Goal: Information Seeking & Learning: Get advice/opinions

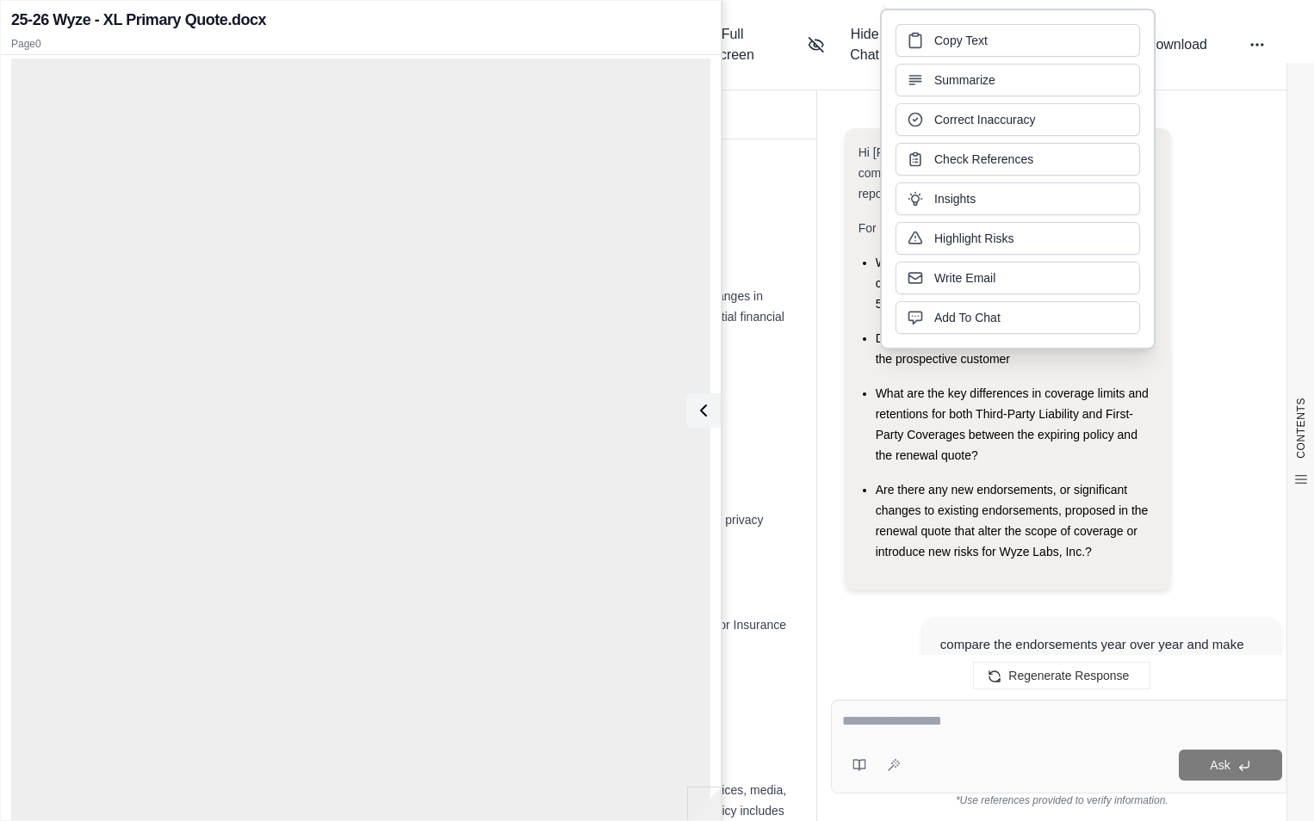
scroll to position [6499, 0]
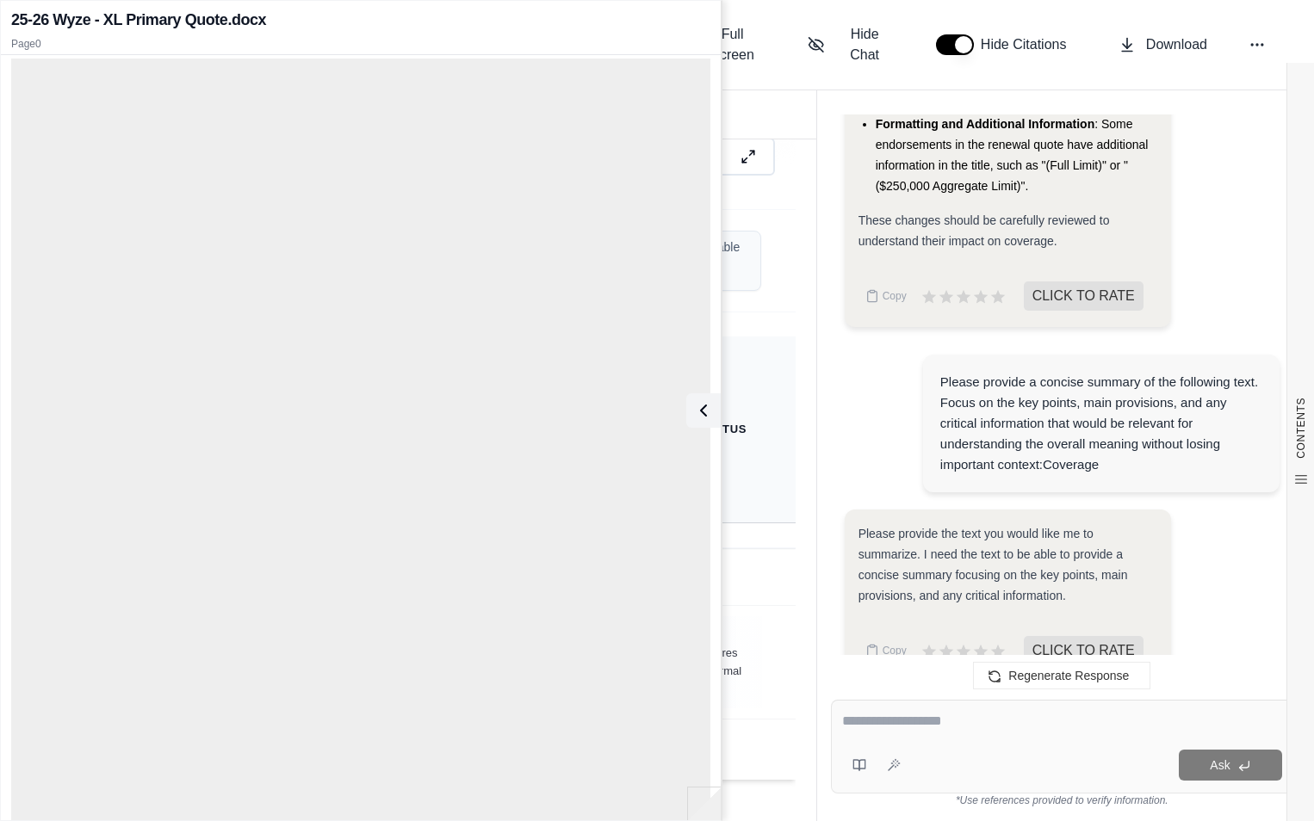
click at [765, 352] on th "Status" at bounding box center [726, 430] width 137 height 187
click at [710, 423] on button at bounding box center [700, 410] width 34 height 34
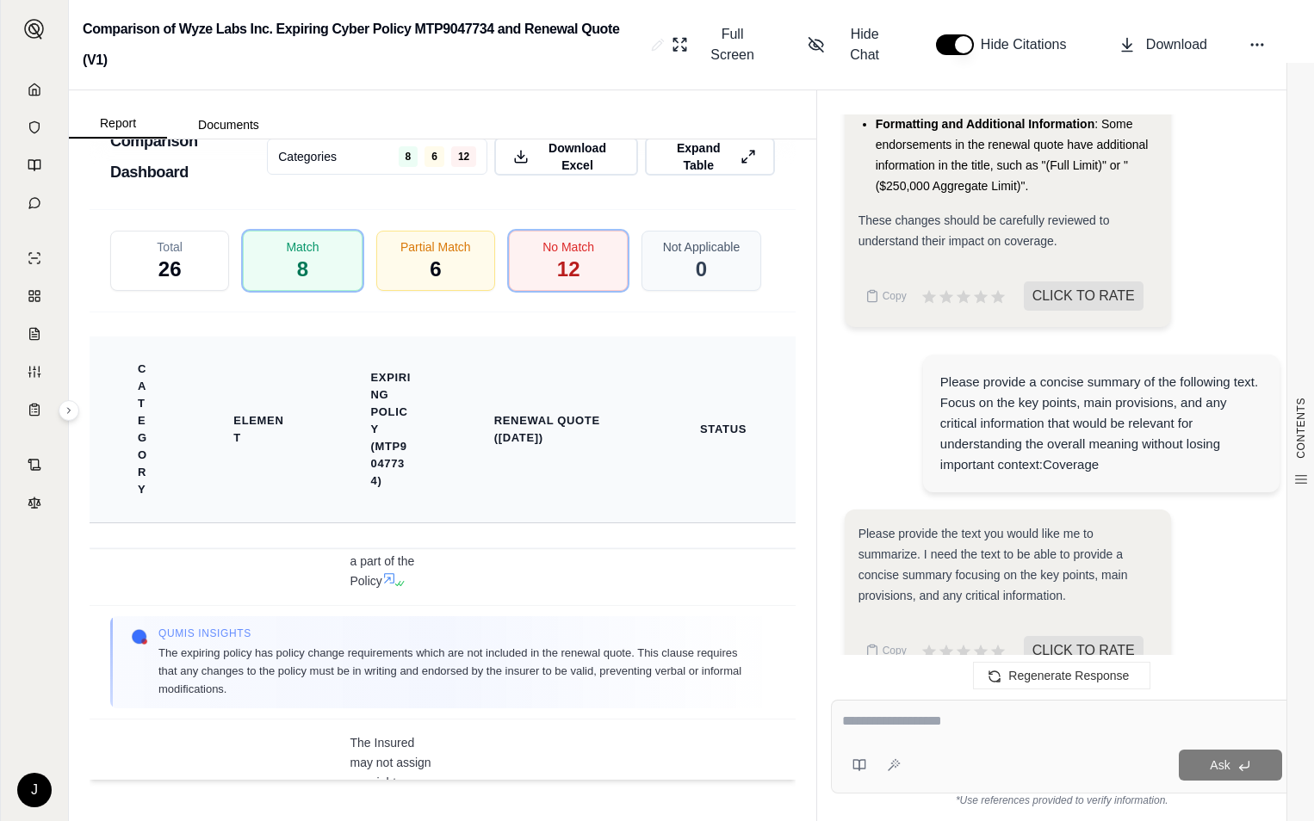
scroll to position [6536, 0]
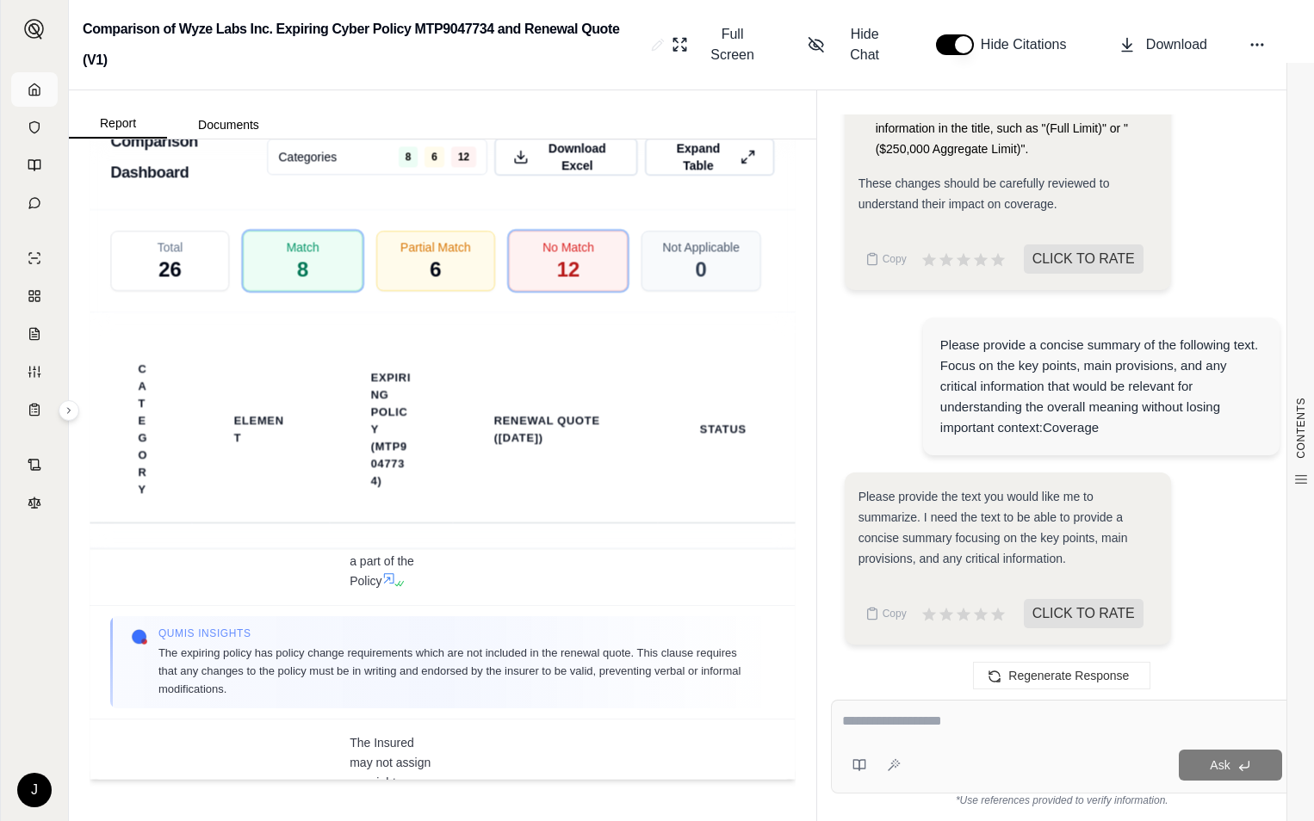
click at [24, 89] on link at bounding box center [34, 89] width 46 height 34
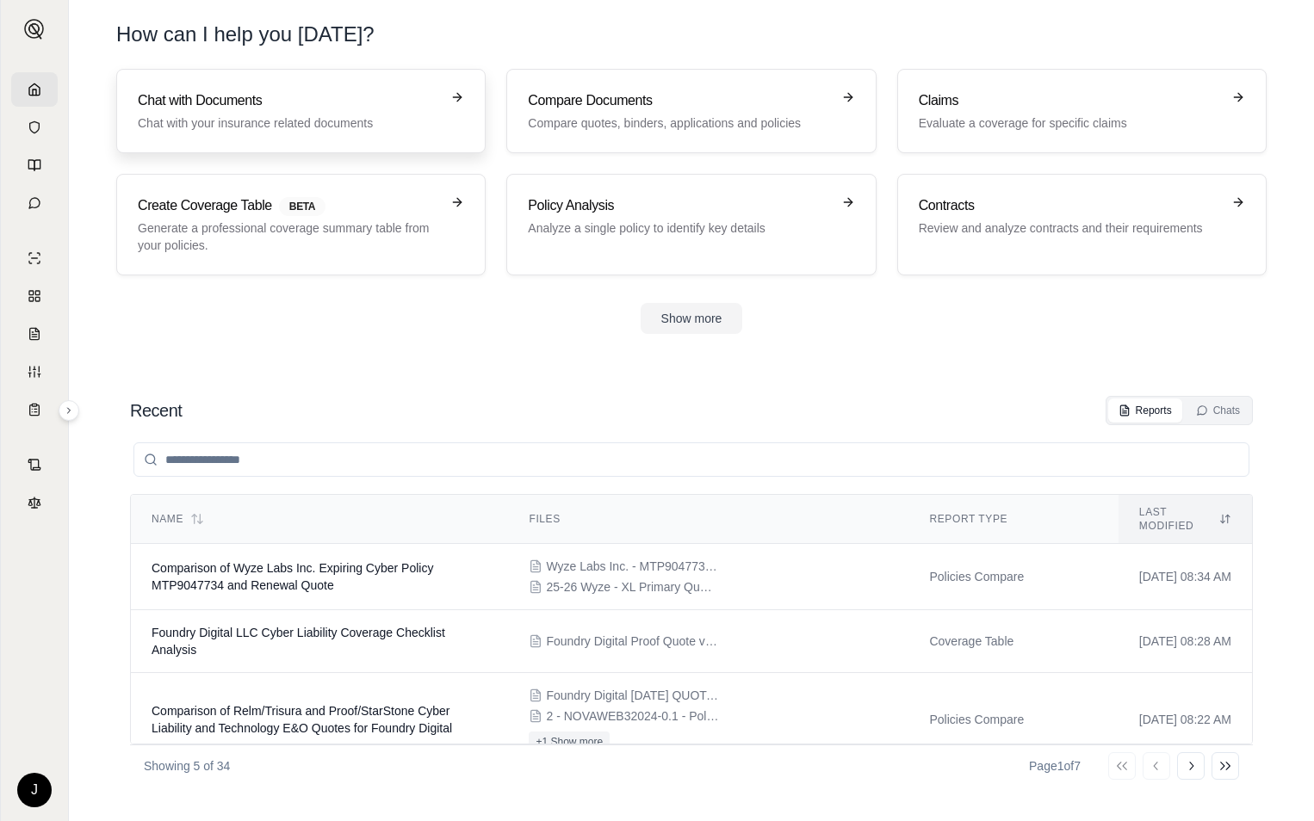
click at [234, 125] on p "Chat with your insurance related documents" at bounding box center [289, 123] width 302 height 17
click at [629, 110] on h3 "Compare Documents" at bounding box center [679, 100] width 302 height 21
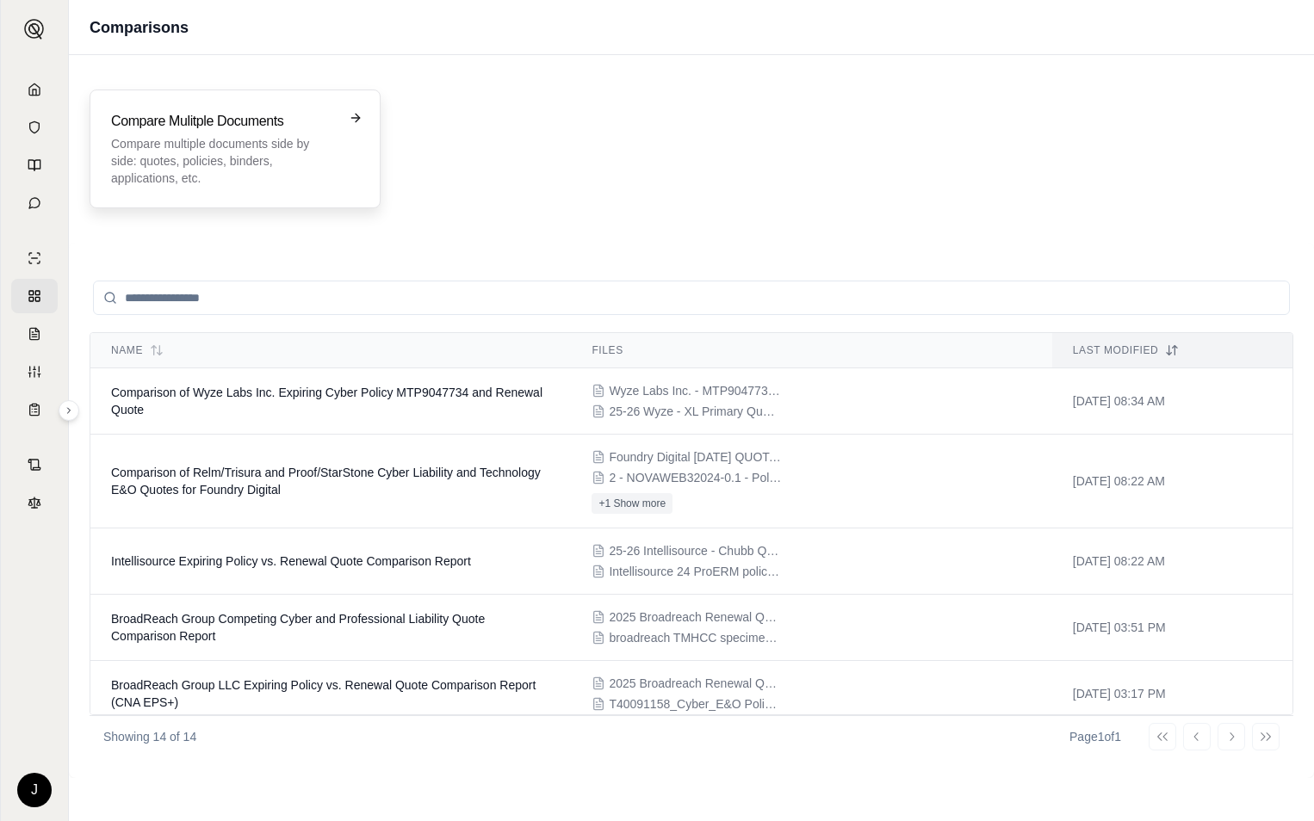
click at [280, 158] on p "Compare multiple documents side by side: quotes, policies, binders, application…" at bounding box center [223, 161] width 224 height 52
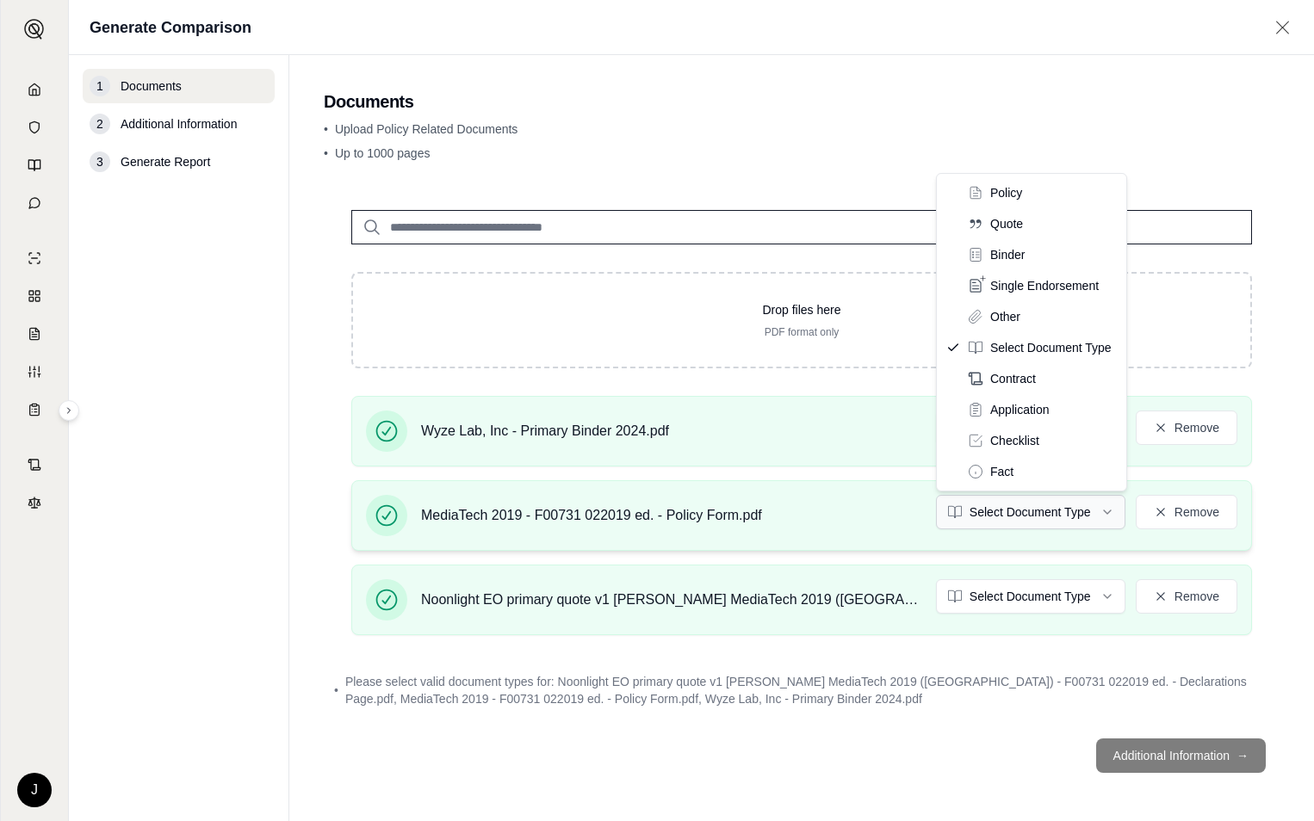
click at [997, 515] on html "J Generate Comparison 1 Documents 2 Additional Information 3 Generate Report Do…" at bounding box center [657, 410] width 1314 height 821
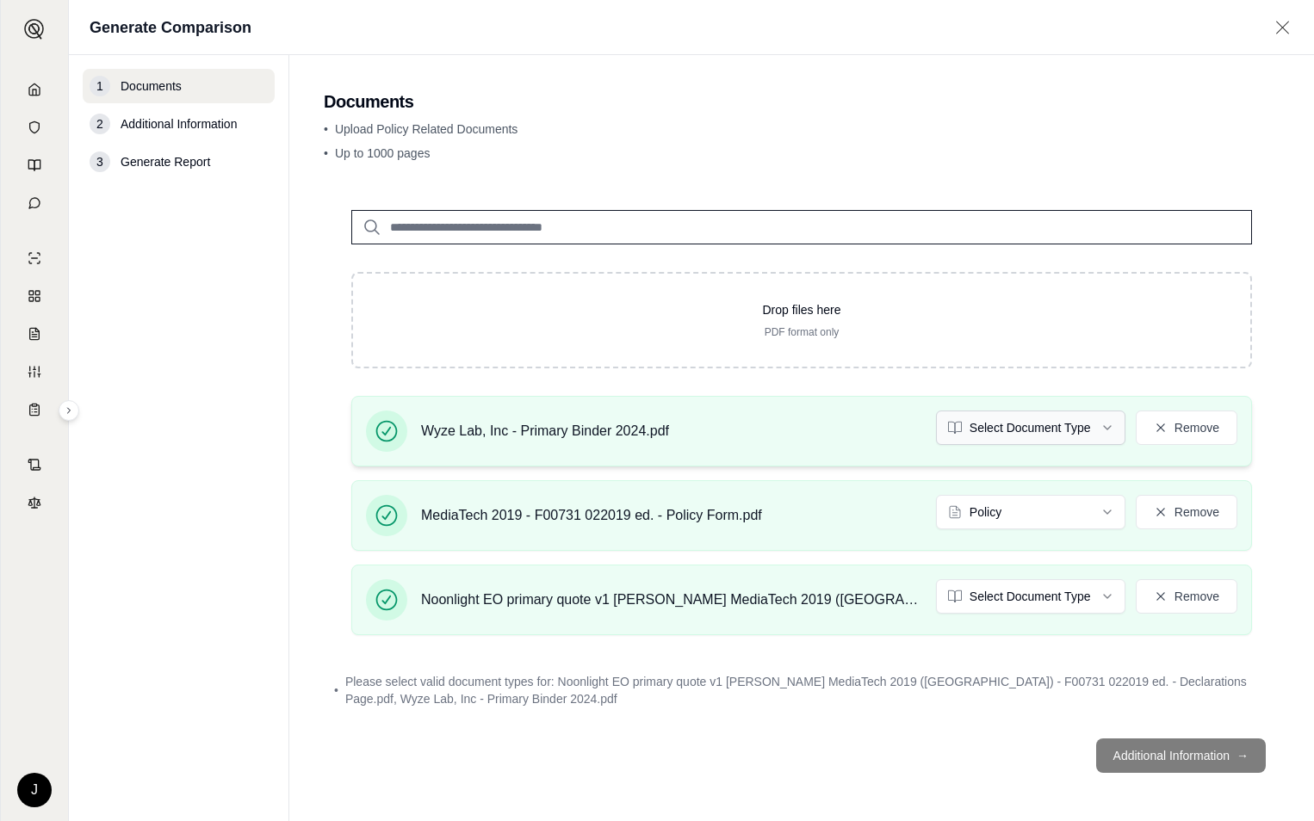
click at [1012, 433] on html "Document type updated successfully J Generate Comparison 1 Documents 2 Addition…" at bounding box center [657, 410] width 1314 height 821
click at [1010, 593] on html "Document type updated successfully J Generate Comparison 1 Documents 2 Addition…" at bounding box center [657, 410] width 1314 height 821
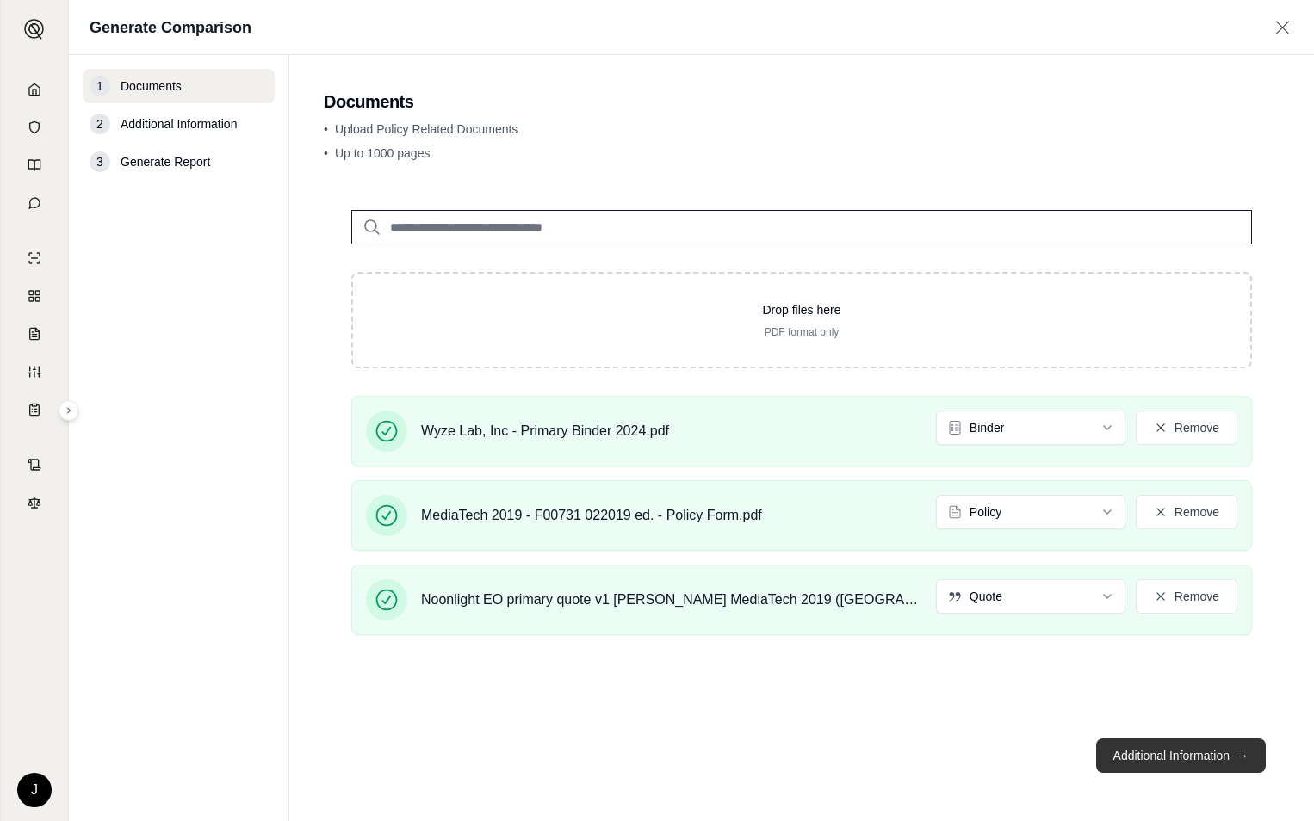
click at [1127, 757] on button "Additional Information →" at bounding box center [1181, 756] width 170 height 34
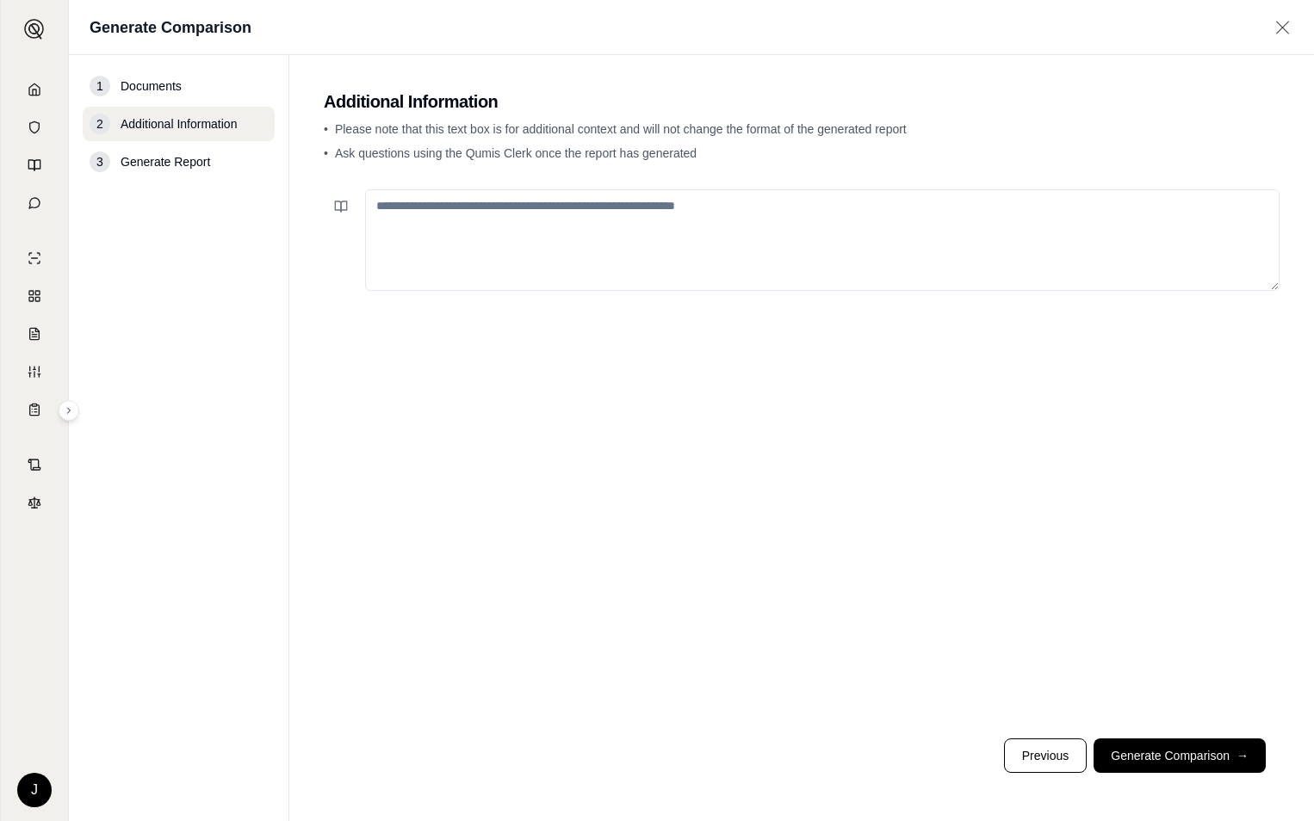
click at [576, 226] on textarea at bounding box center [822, 240] width 914 height 102
type textarea "**********"
click at [629, 437] on div "**********" at bounding box center [802, 454] width 956 height 542
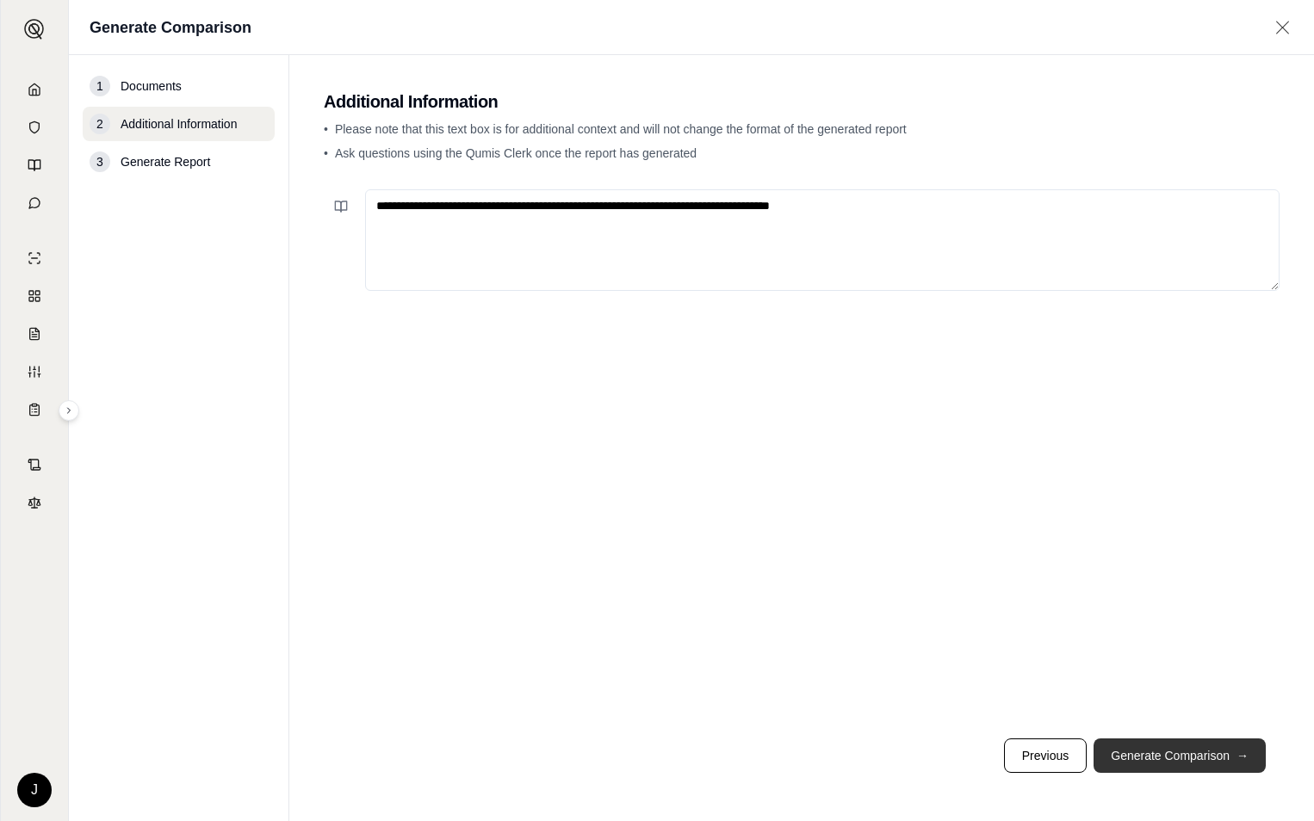
click at [1248, 763] on span "→" at bounding box center [1242, 755] width 12 height 17
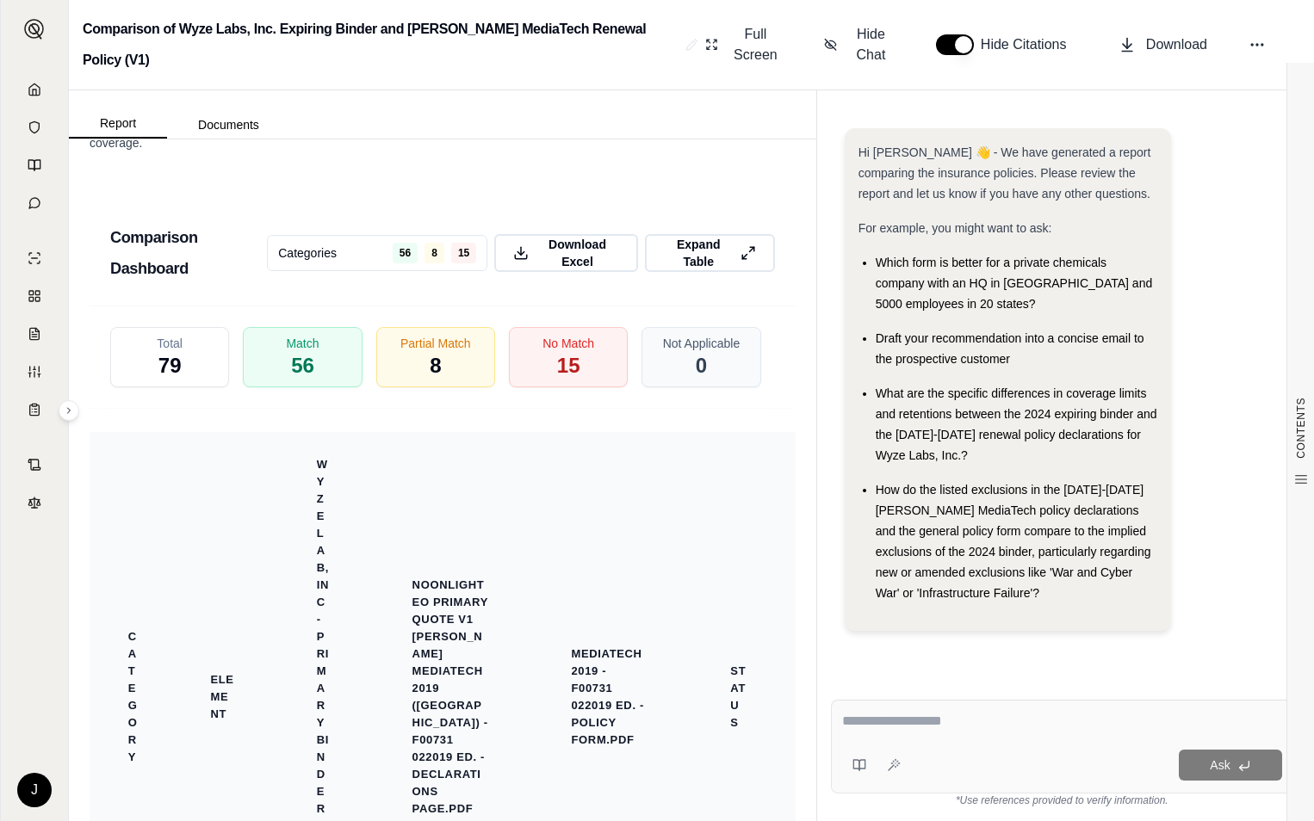
scroll to position [4908, 0]
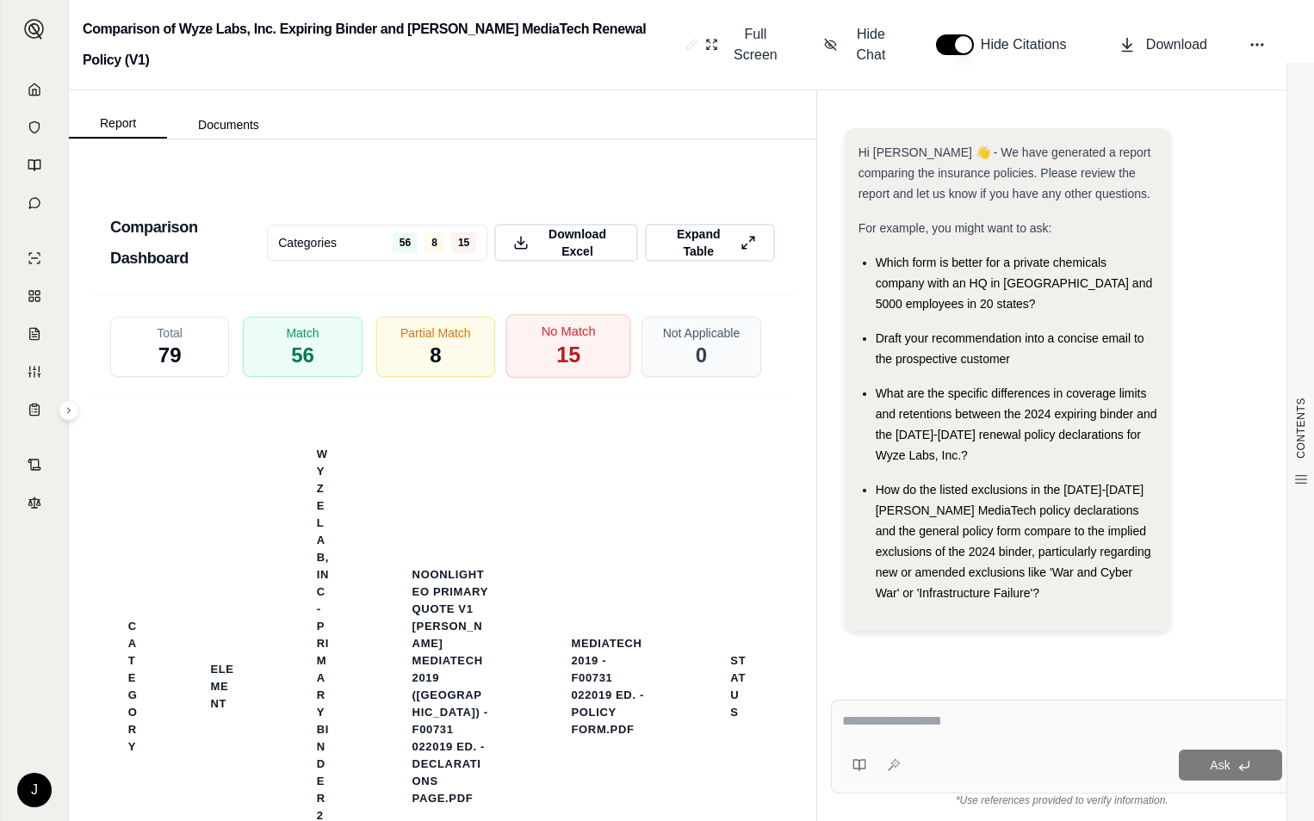
click at [542, 336] on div "No Match 15" at bounding box center [568, 347] width 125 height 64
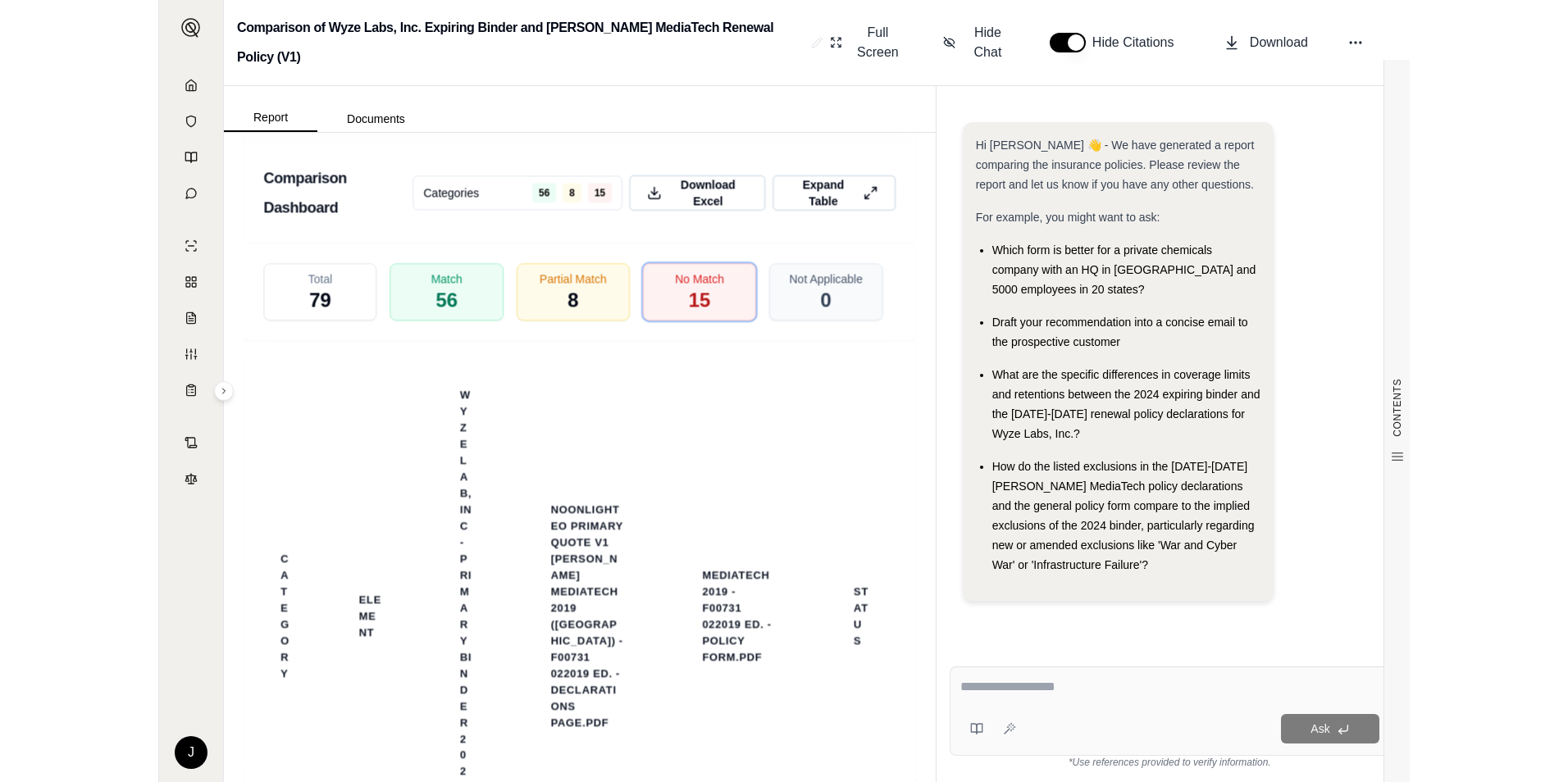
scroll to position [4745, 0]
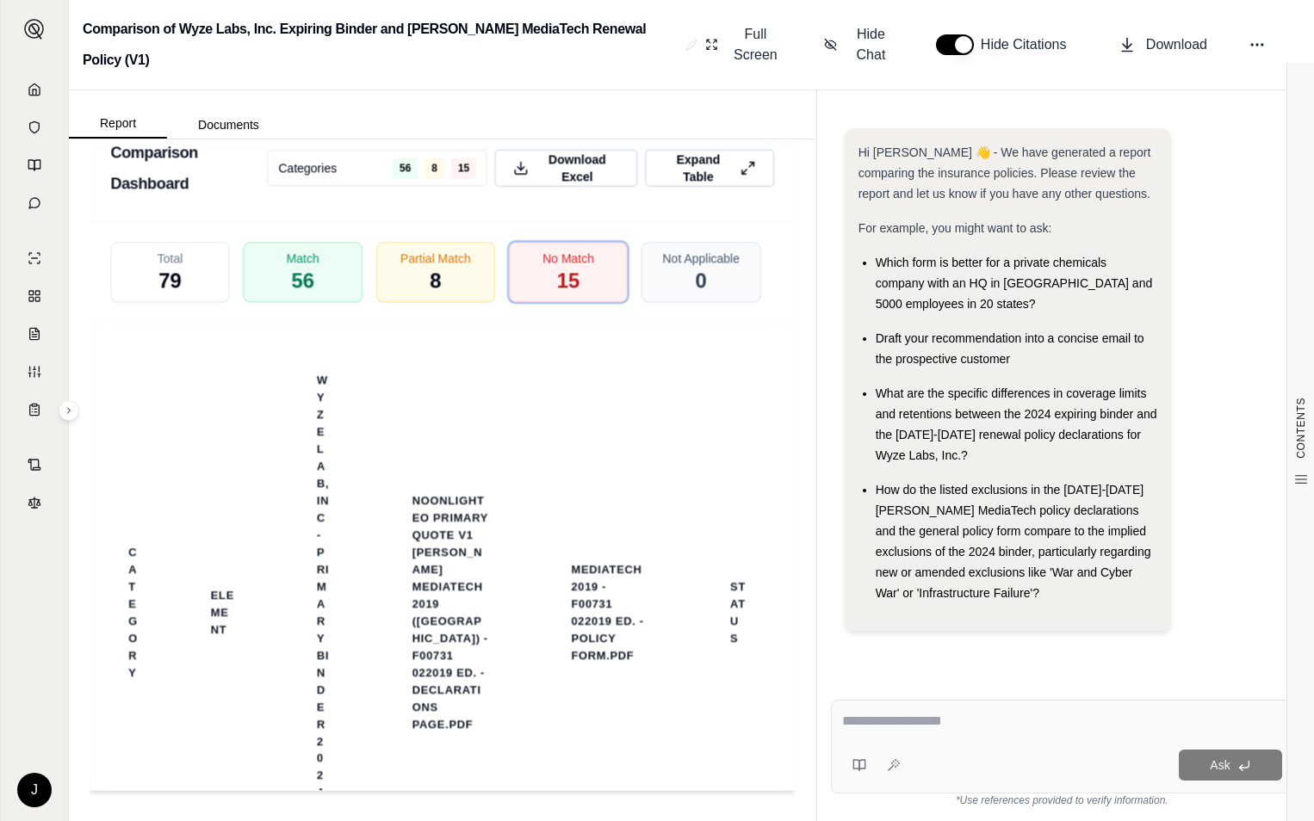
drag, startPoint x: 816, startPoint y: 324, endPoint x: 876, endPoint y: 346, distance: 64.3
click at [868, 346] on div "Hi [PERSON_NAME] 👋 - We have generated a report comparing the insurance policie…" at bounding box center [1062, 393] width 490 height 585
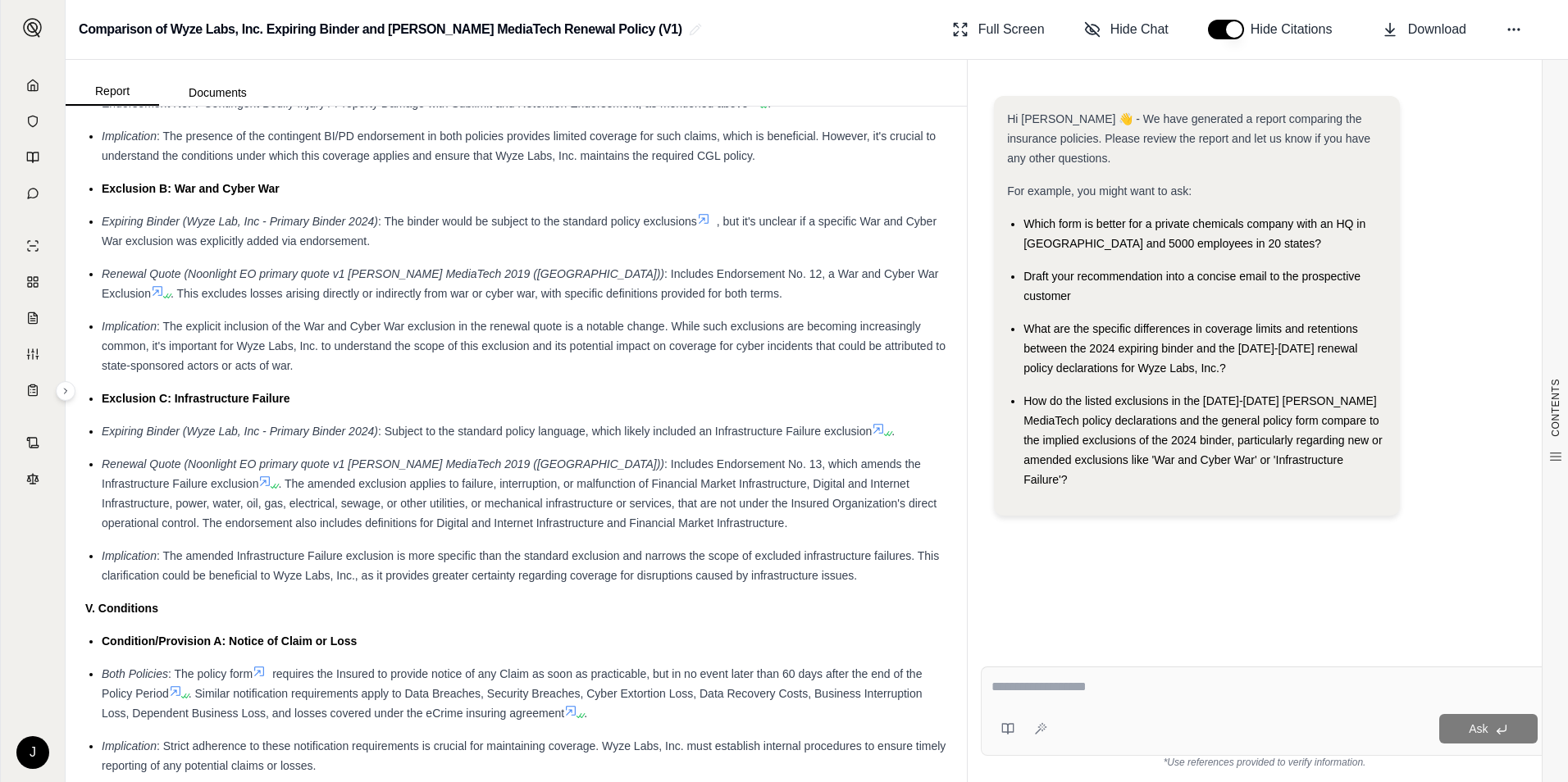
scroll to position [2716, 0]
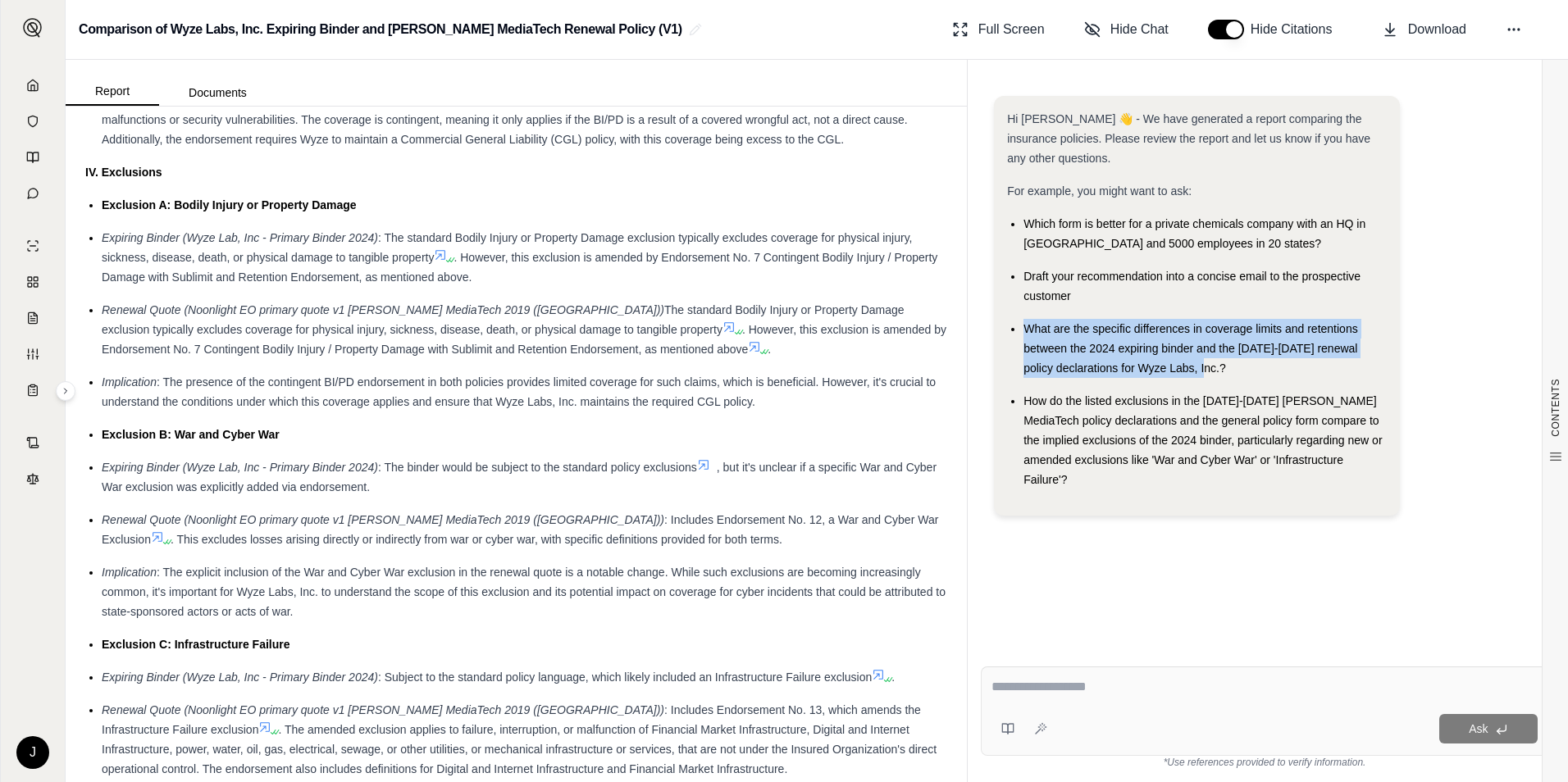
drag, startPoint x: 1184, startPoint y: 369, endPoint x: 1015, endPoint y: 317, distance: 176.8
click at [1015, 317] on ul "Which form is better for a private chemicals company with an HQ in [GEOGRAPHIC_…" at bounding box center [1196, 351] width 380 height 275
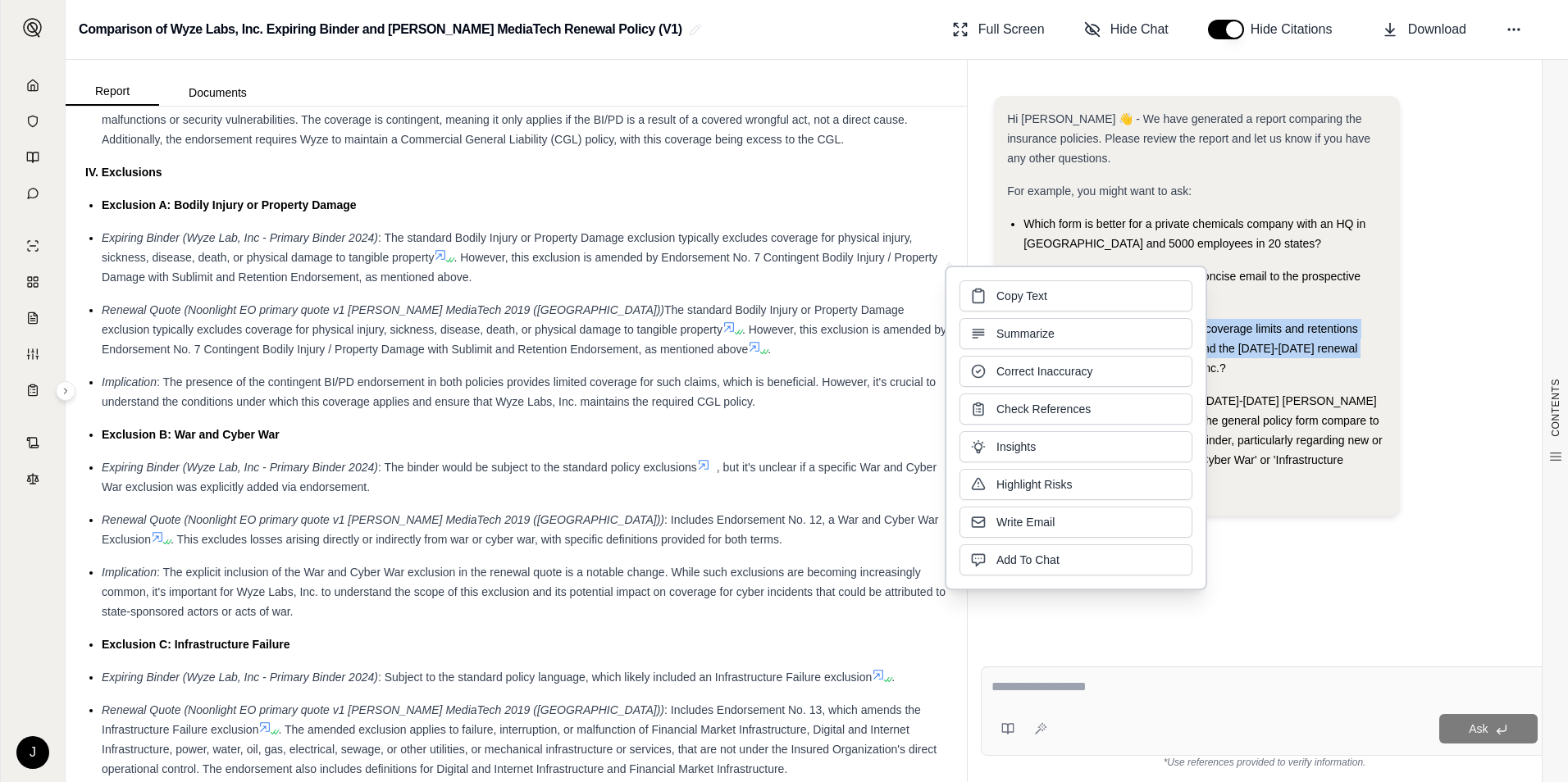
copy span "What are the specific differences in coverage limits and retentions between the…"
click at [1165, 698] on div at bounding box center [1264, 690] width 546 height 26
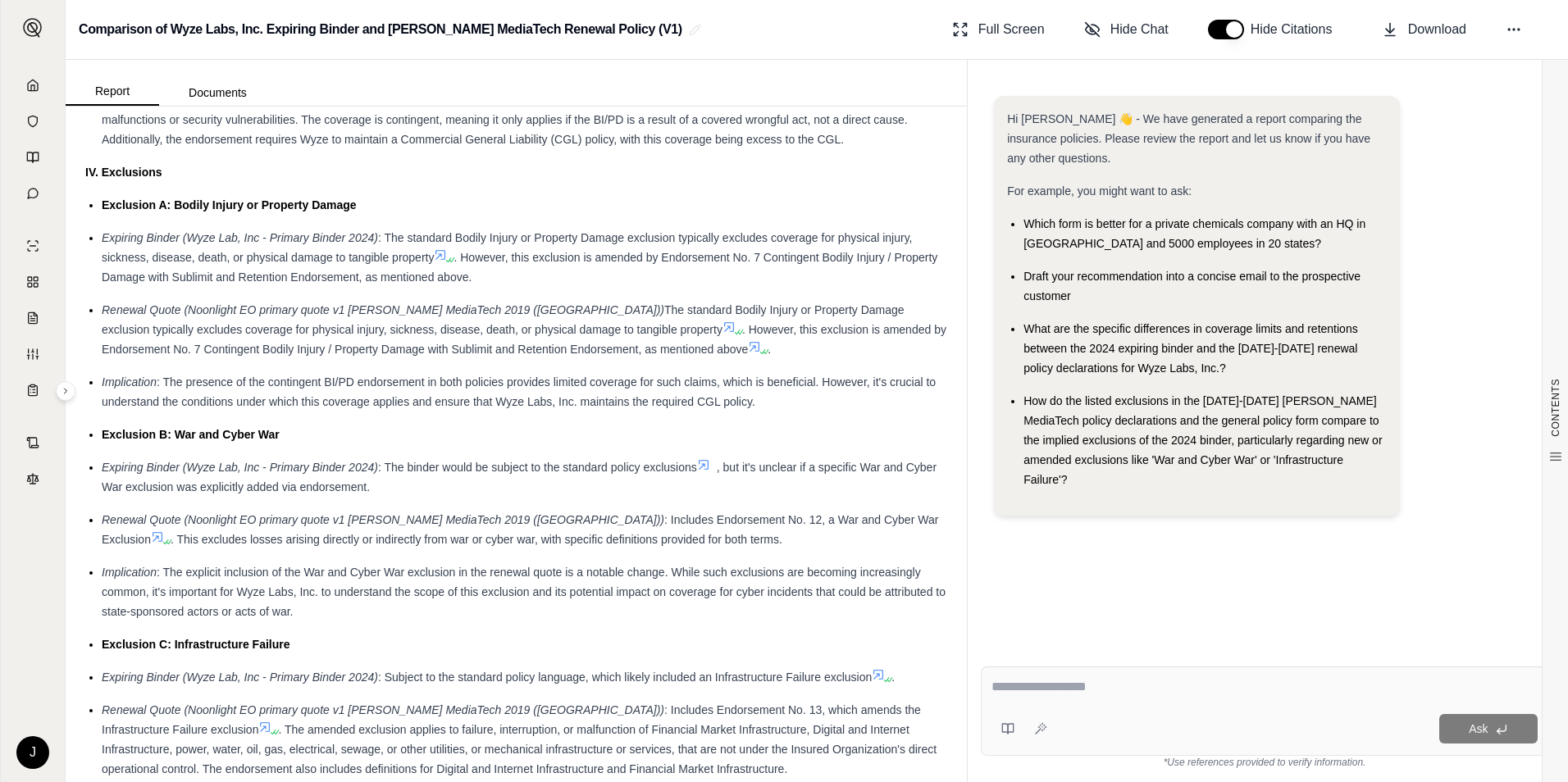
click at [1213, 681] on textarea at bounding box center [1264, 687] width 546 height 20
paste textarea "**********"
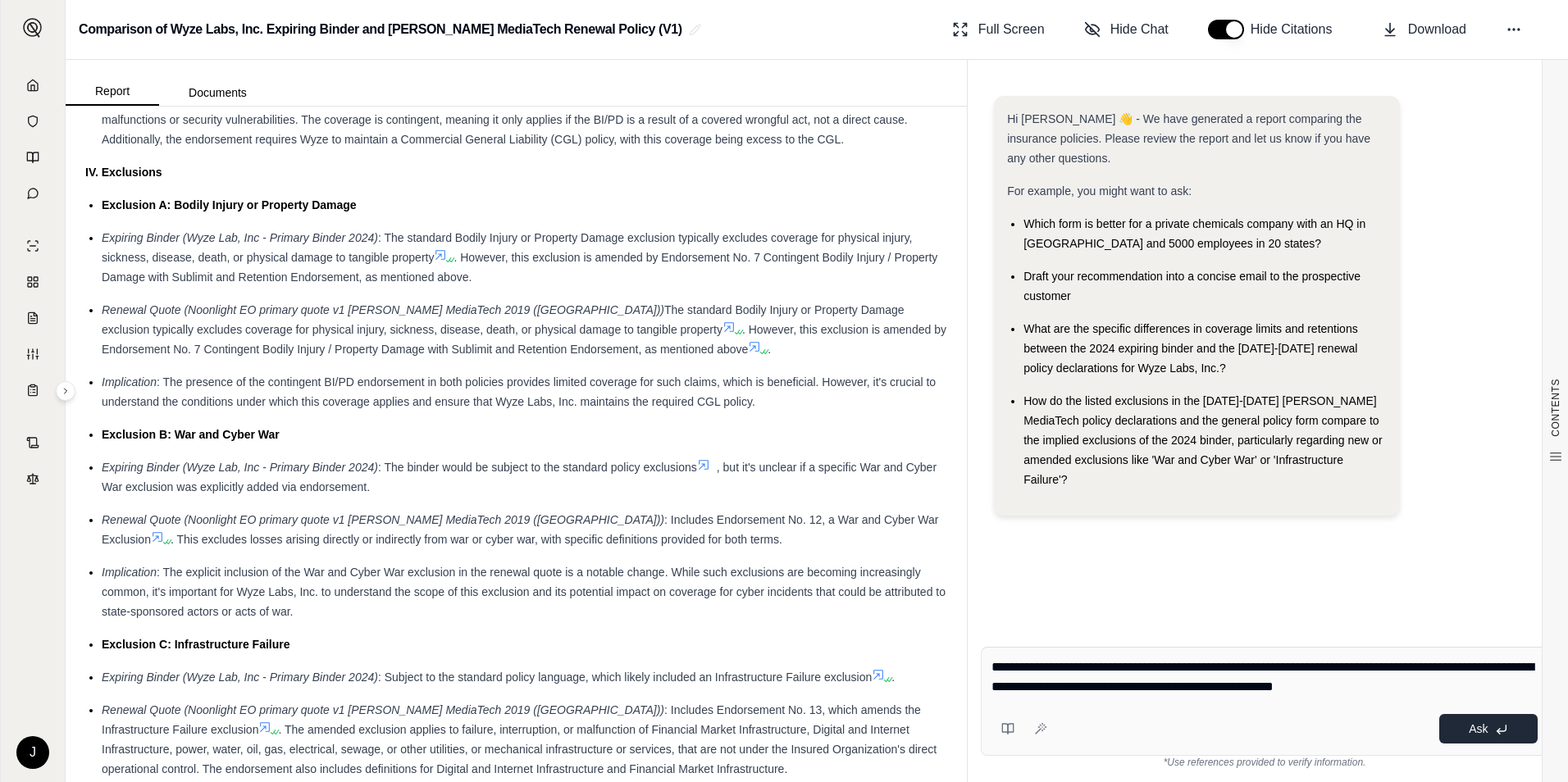
type textarea "**********"
click at [1251, 732] on button "Ask" at bounding box center [1488, 729] width 98 height 30
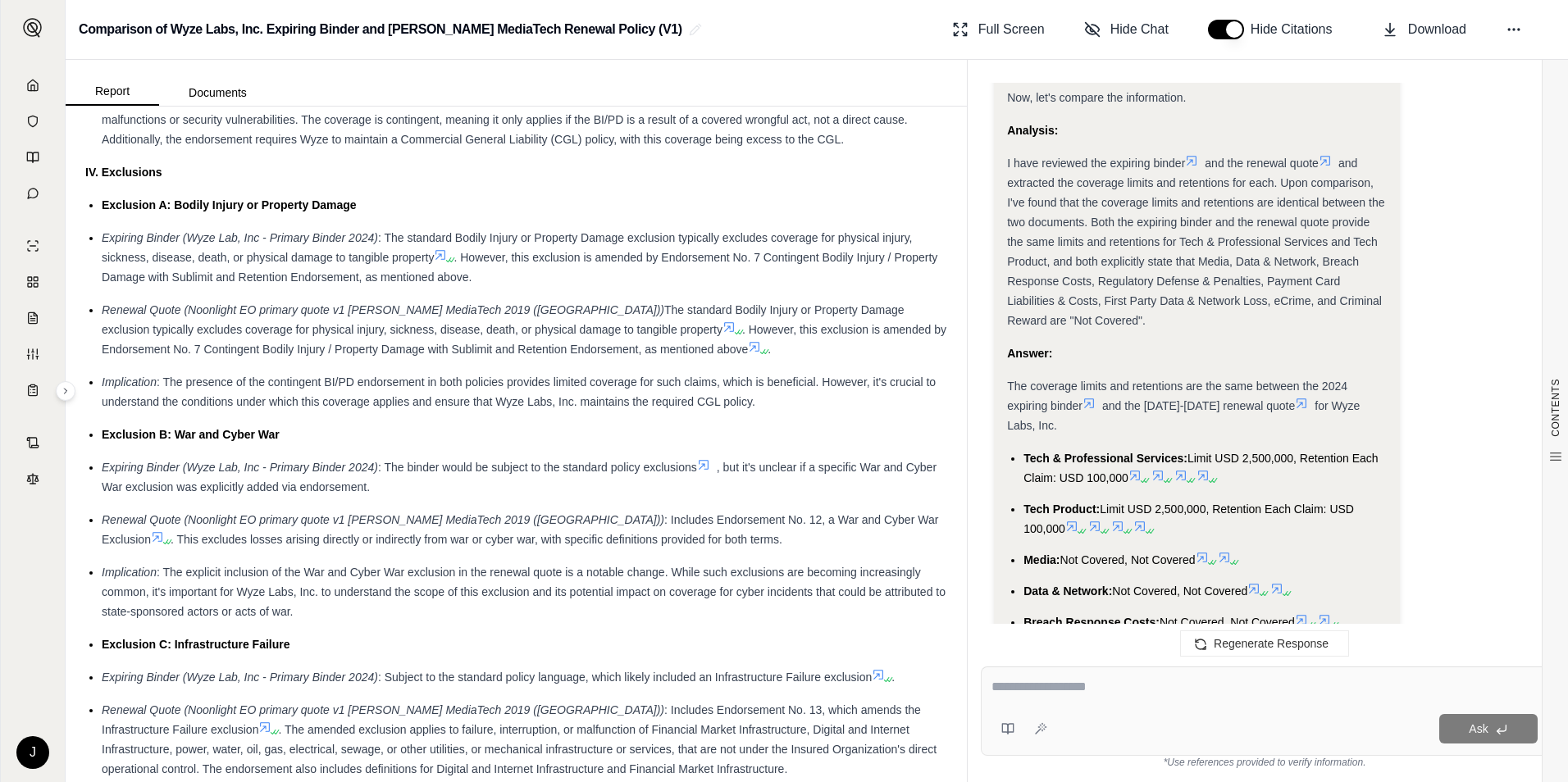
scroll to position [2634, 0]
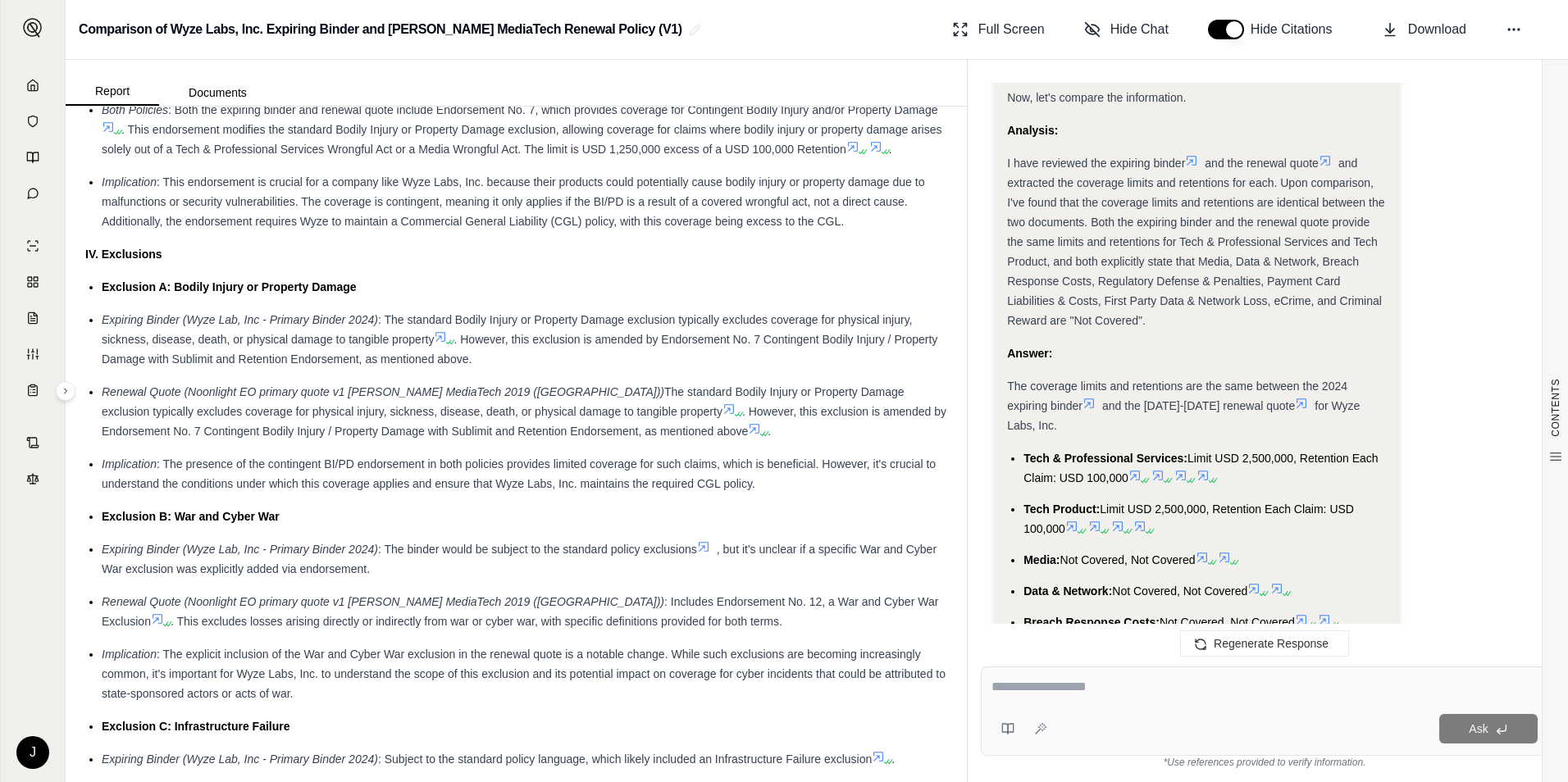
click at [1120, 693] on textarea at bounding box center [1264, 687] width 546 height 20
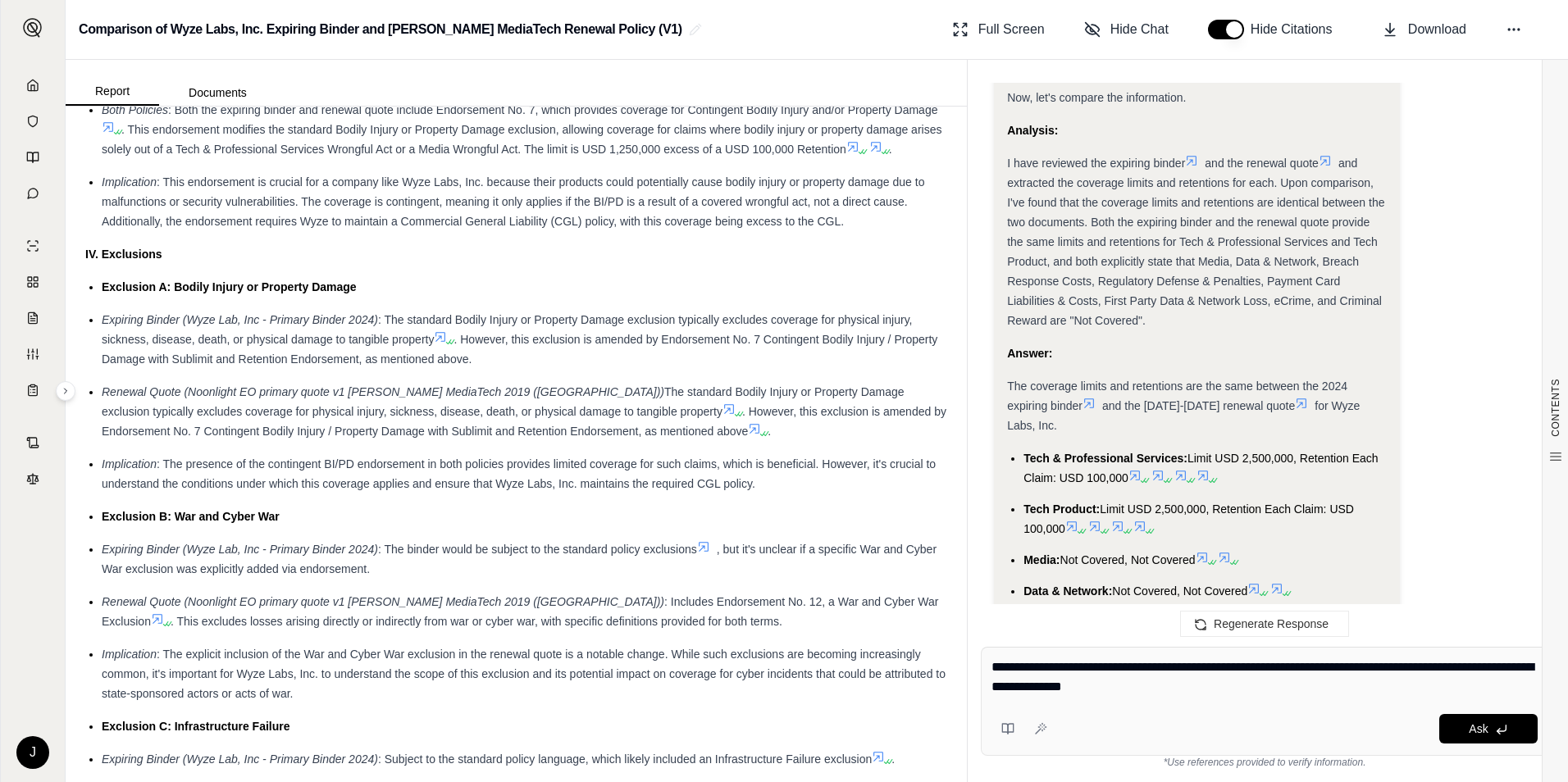
type textarea "**********"
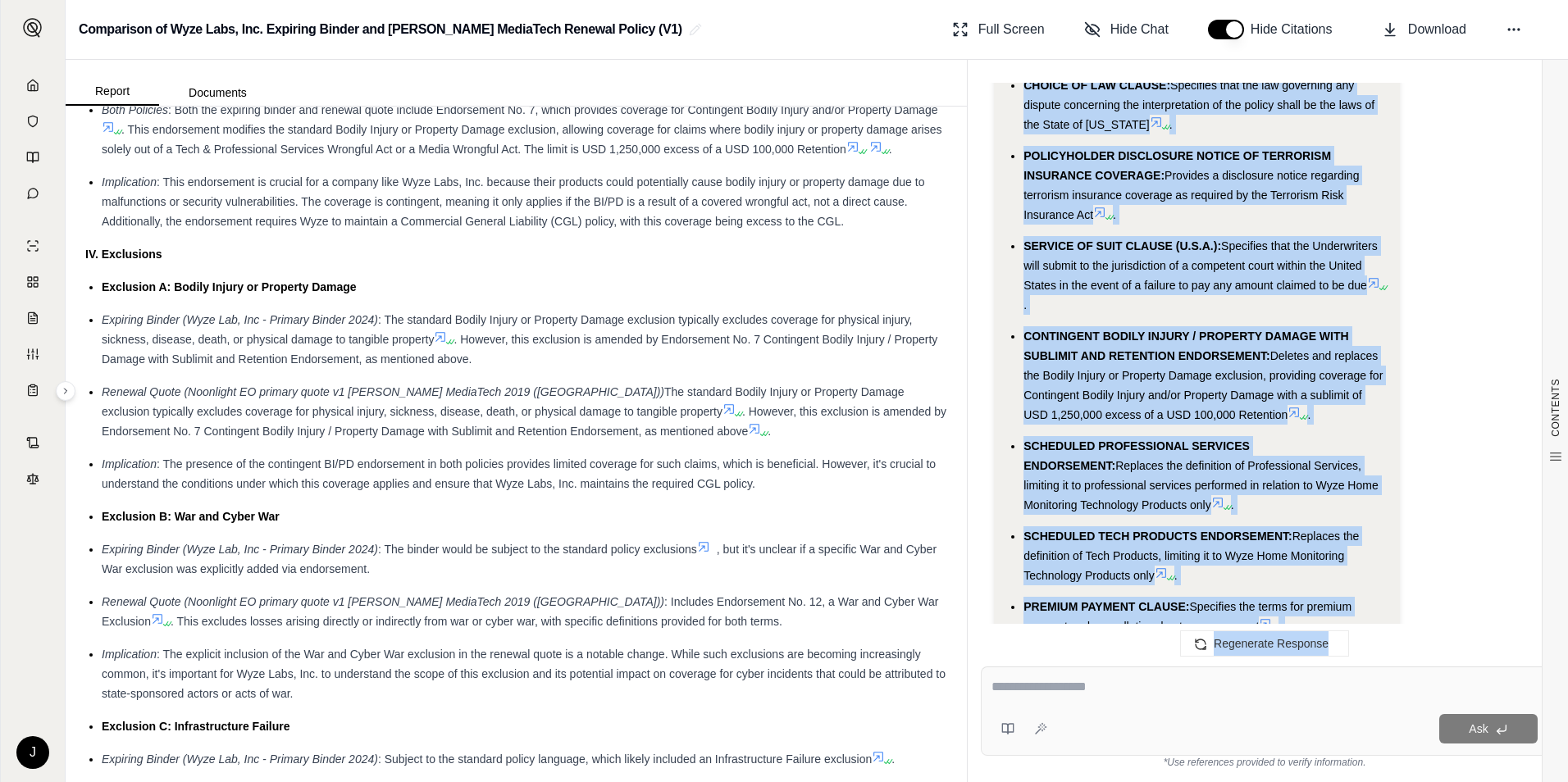
scroll to position [4580, 0]
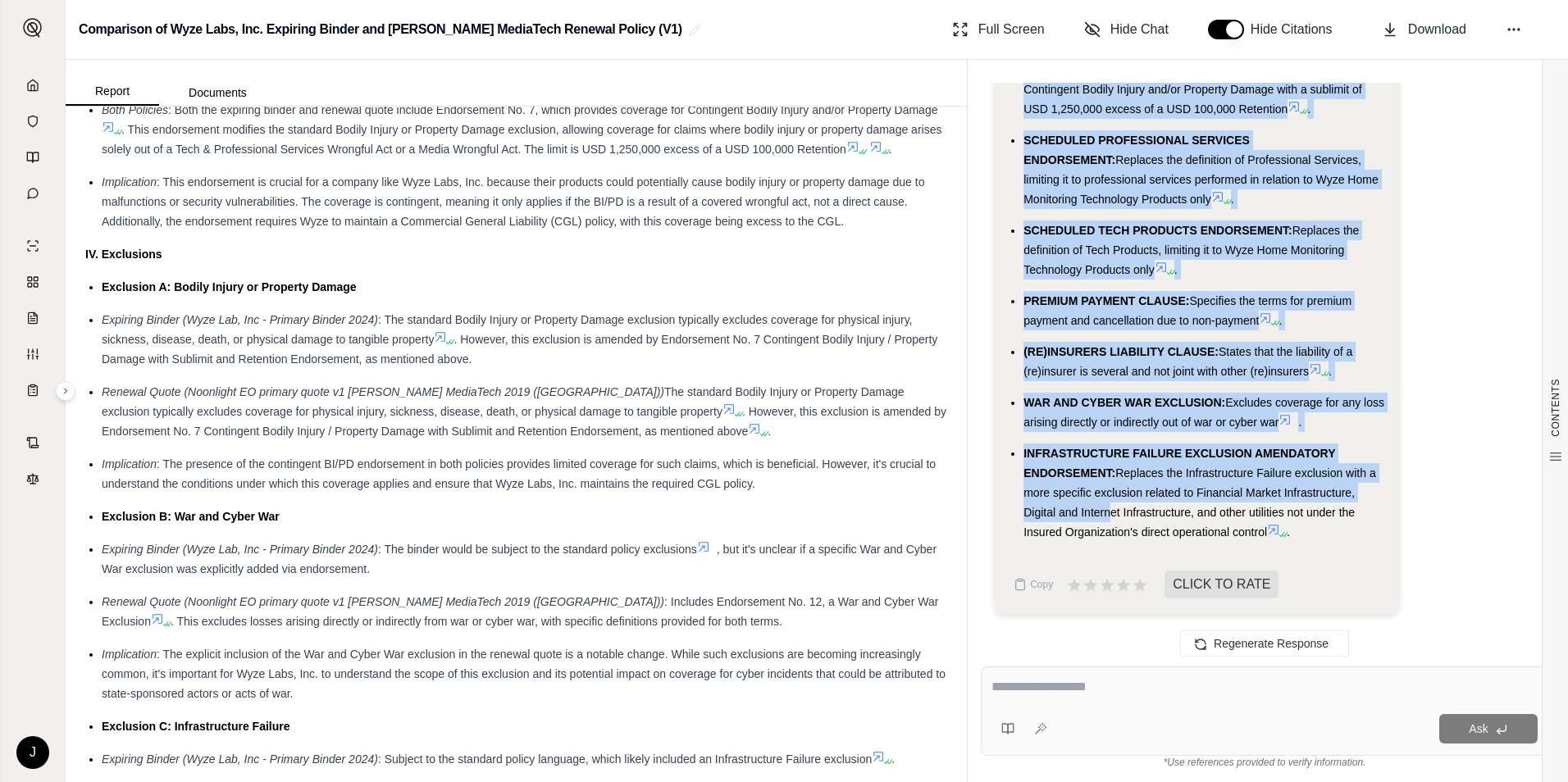
drag, startPoint x: 1029, startPoint y: 387, endPoint x: 1105, endPoint y: 506, distance: 141.2
click at [1104, 511] on ul "NUCLEAR INCIDENT EXCLUSION CLAUSE - LIABILITY - DIRECT : Excludes coverage for …" at bounding box center [1196, 50] width 380 height 984
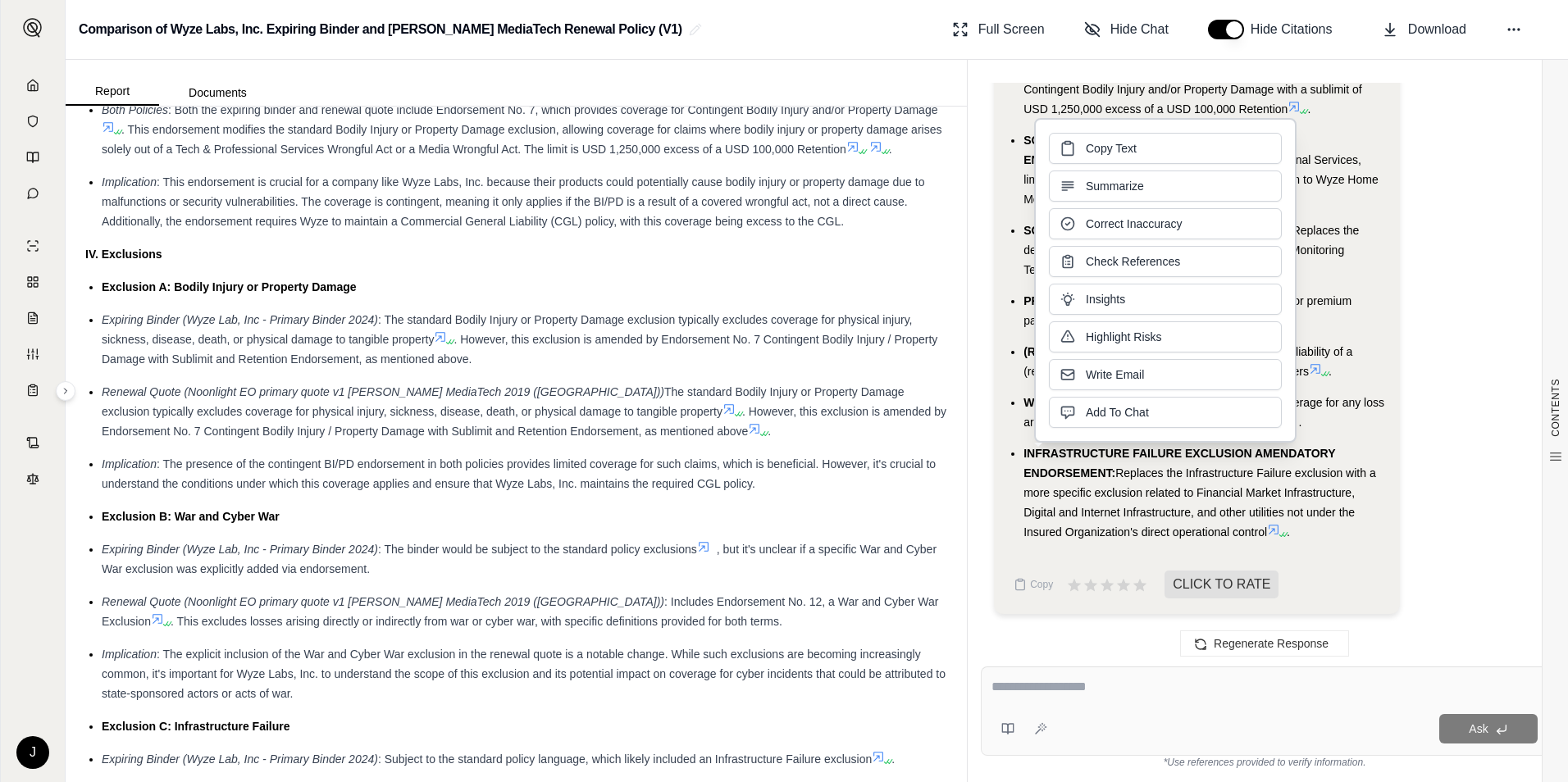
drag, startPoint x: 1105, startPoint y: 506, endPoint x: 1169, endPoint y: 537, distance: 71.1
click at [1146, 530] on span "Replaces the Infrastructure Failure exclusion with a more specific exclusion re…" at bounding box center [1199, 503] width 352 height 72
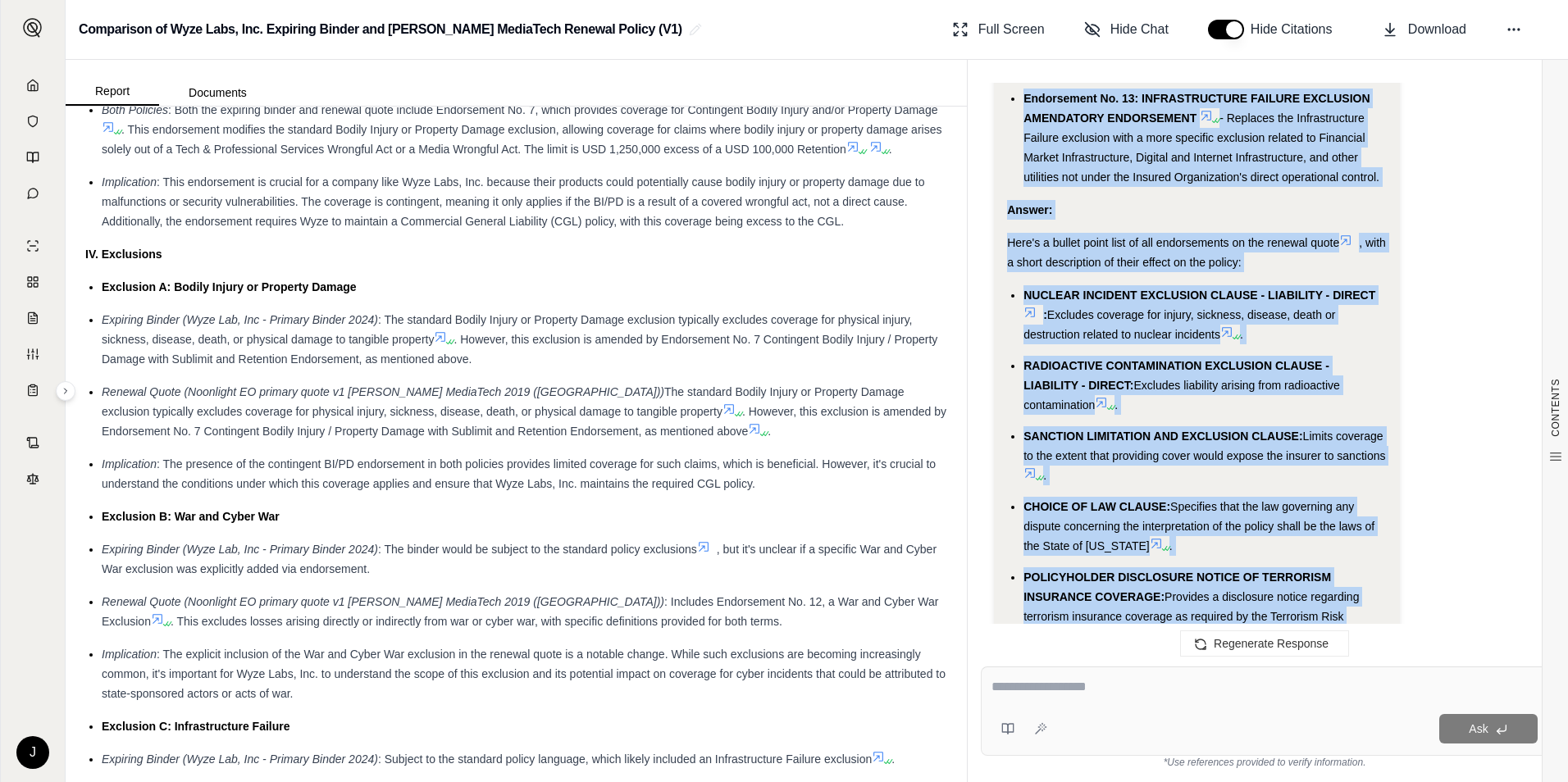
scroll to position [3772, 0]
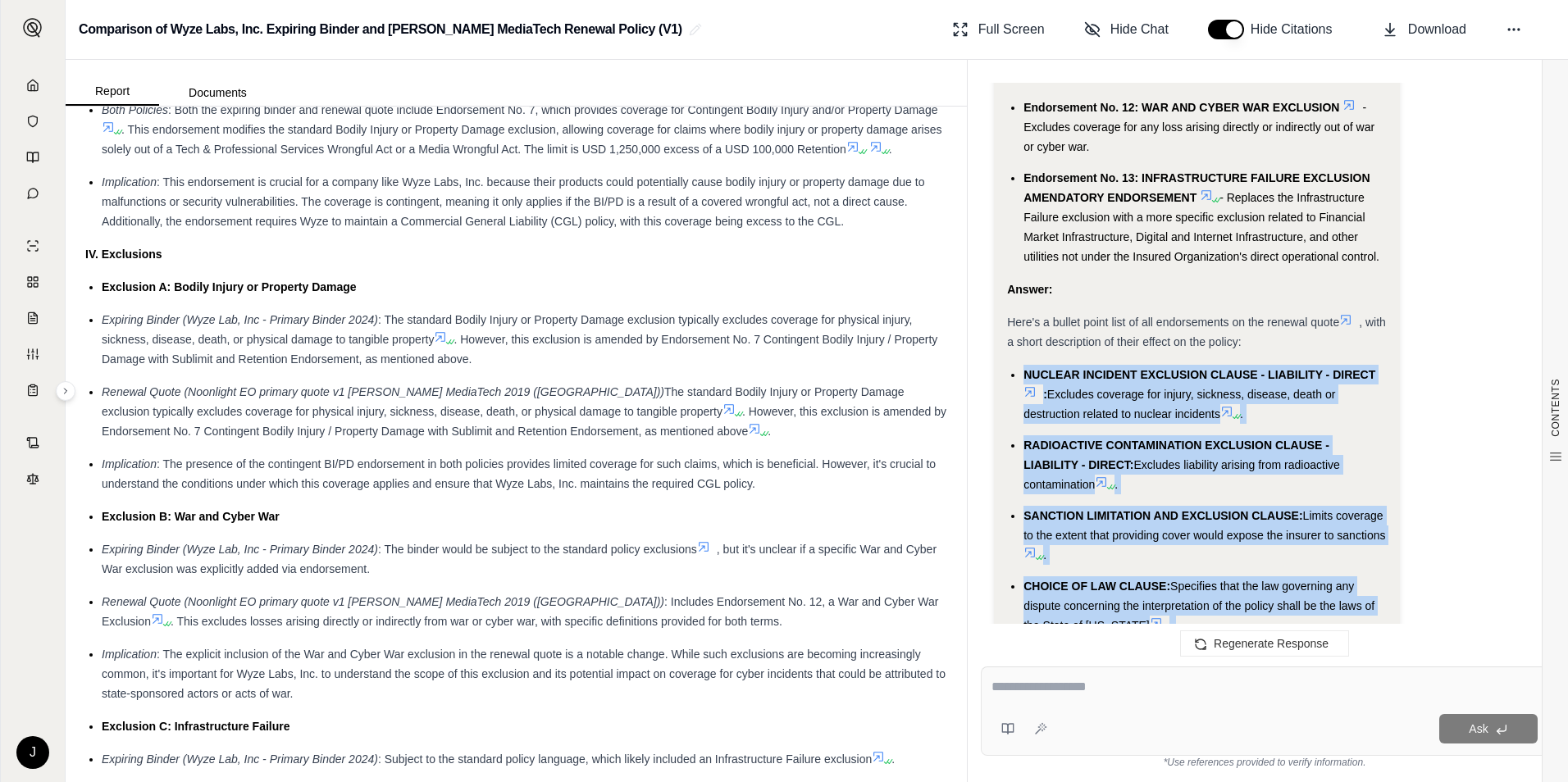
drag, startPoint x: 1300, startPoint y: 533, endPoint x: 1018, endPoint y: 368, distance: 326.7
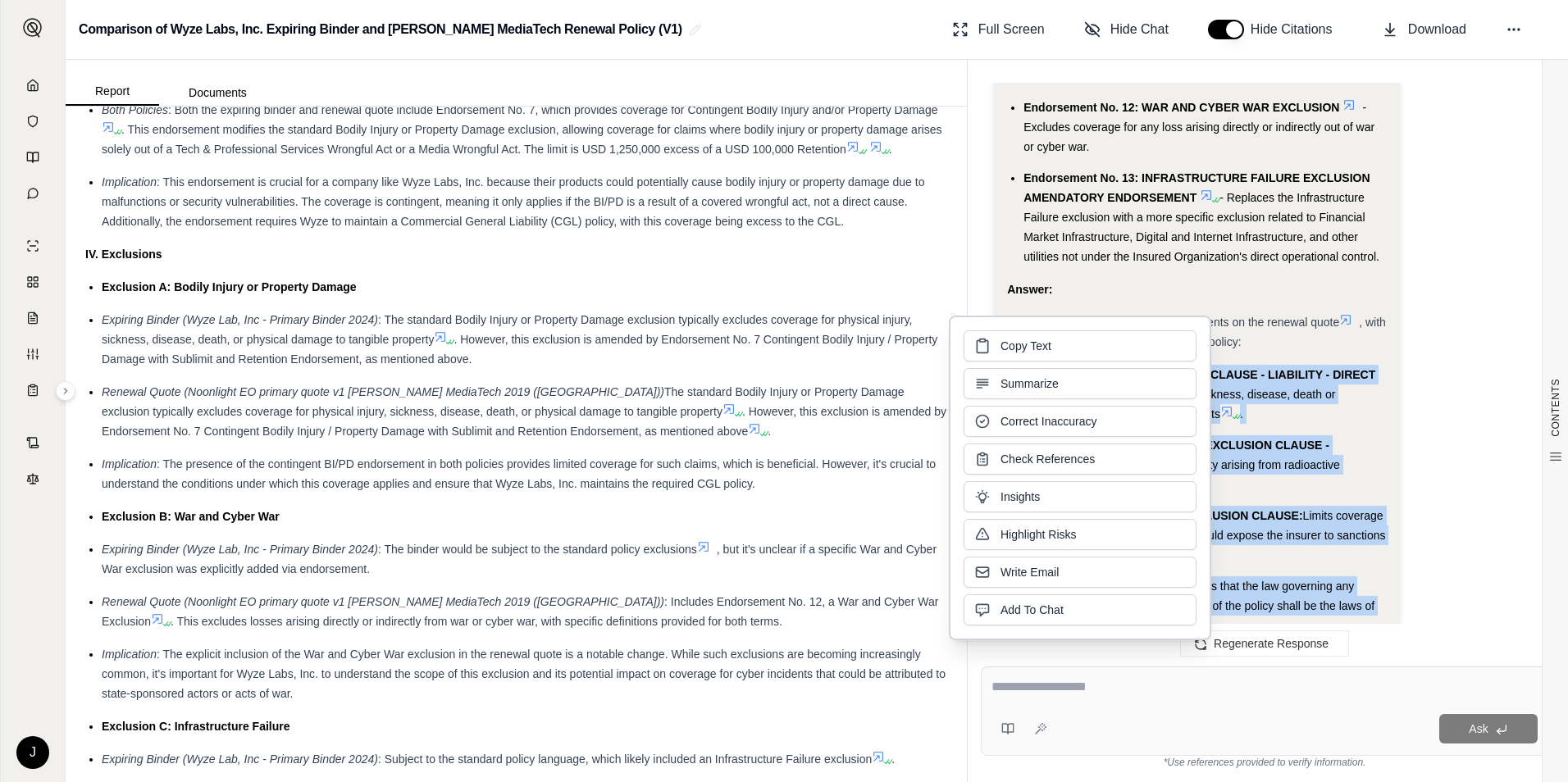
copy ul "NUCLEAR INCIDENT EXCLUSION CLAUSE - LIABILITY - DIRECT : Excludes coverage for …"
click at [1251, 387] on li "NUCLEAR INCIDENT EXCLUSION CLAUSE - LIABILITY - DIRECT : Excludes coverage for …" at bounding box center [1204, 394] width 363 height 59
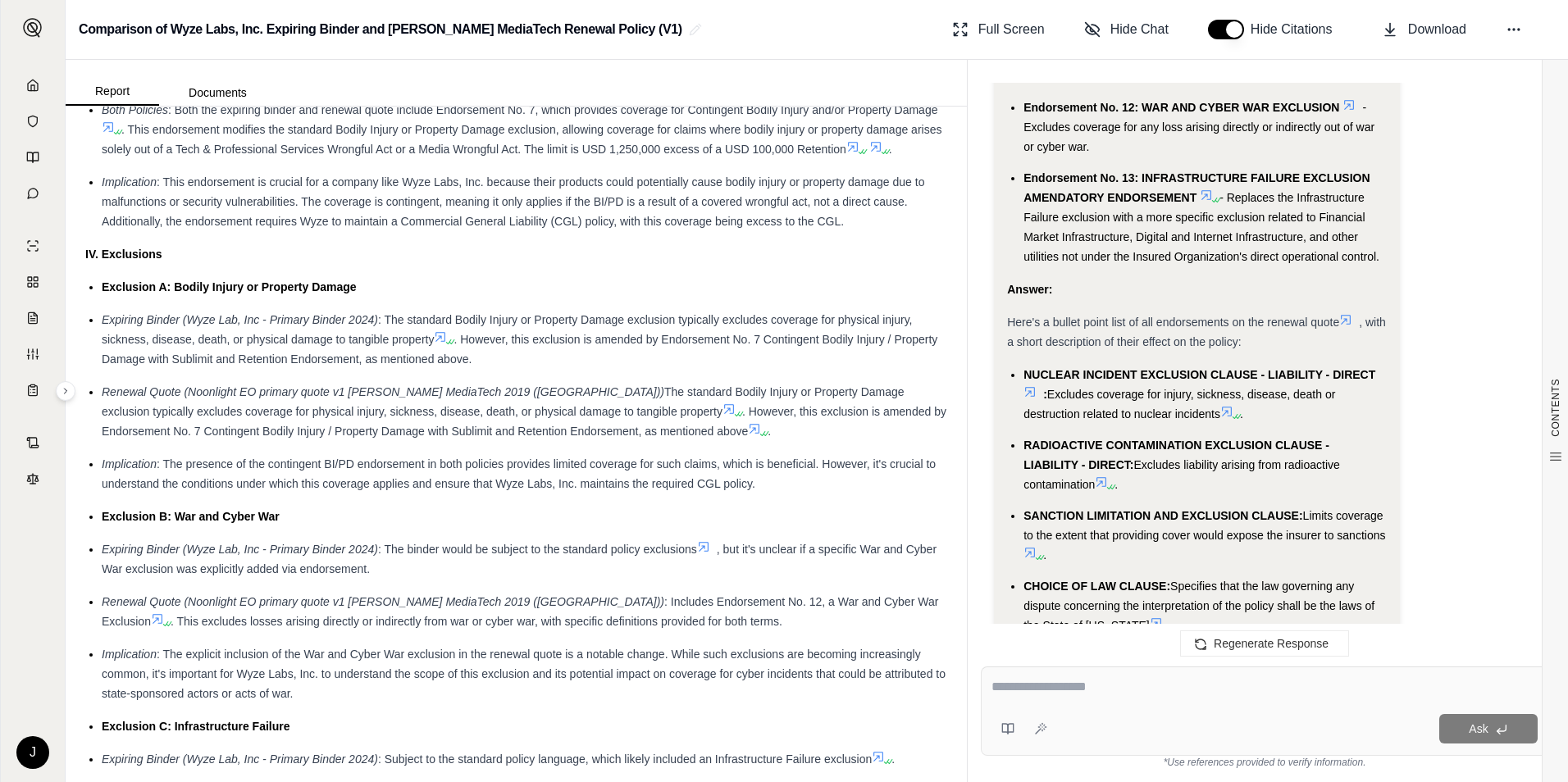
click at [1108, 375] on span "NUCLEAR INCIDENT EXCLUSION CLAUSE - LIABILITY - DIRECT" at bounding box center [1198, 375] width 352 height 13
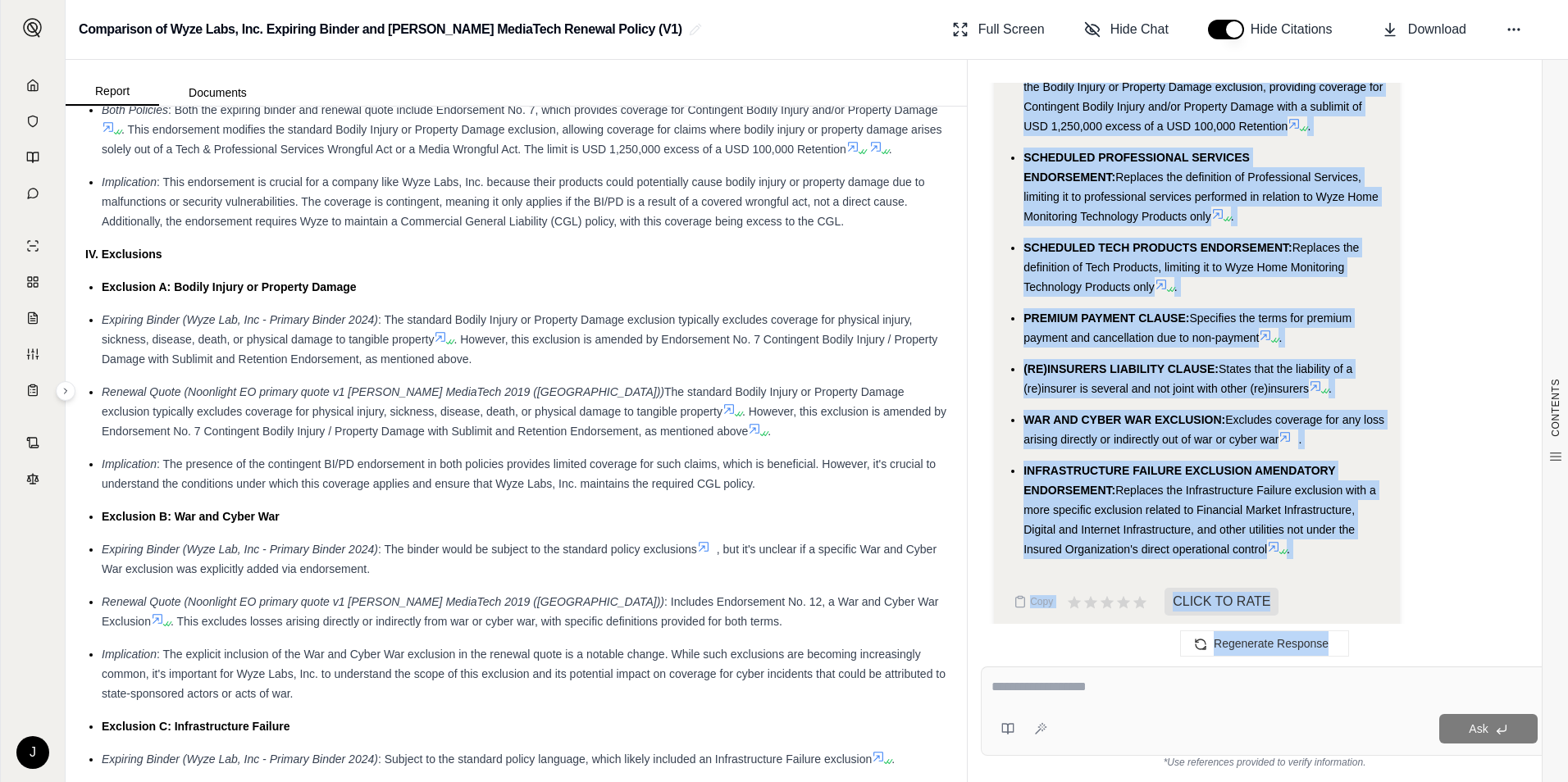
scroll to position [4580, 0]
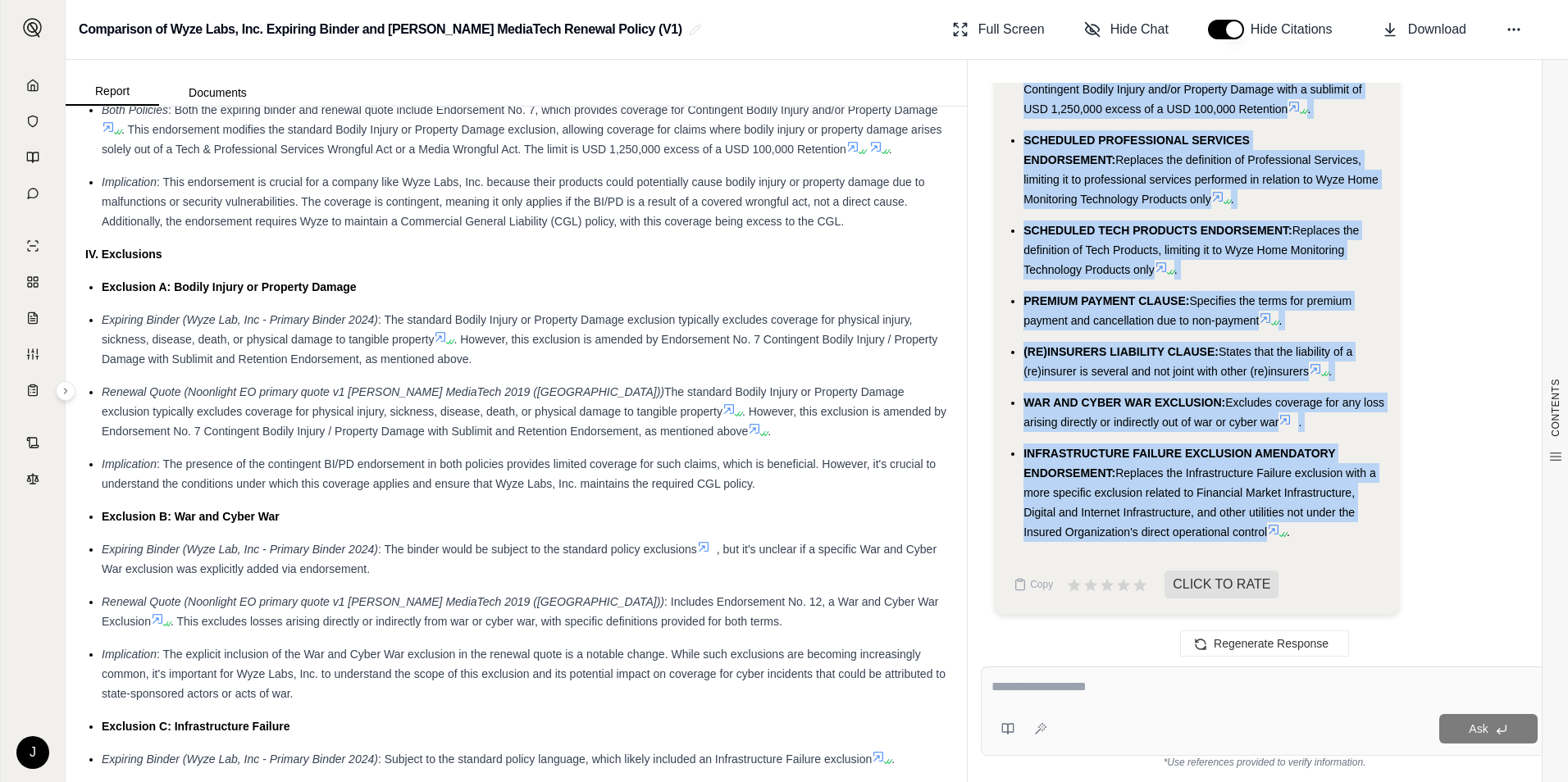
drag, startPoint x: 1027, startPoint y: 371, endPoint x: 1288, endPoint y: 541, distance: 311.5
click at [1251, 541] on ul "NUCLEAR INCIDENT EXCLUSION CLAUSE - LIABILITY - DIRECT : Excludes coverage for …" at bounding box center [1196, 50] width 380 height 984
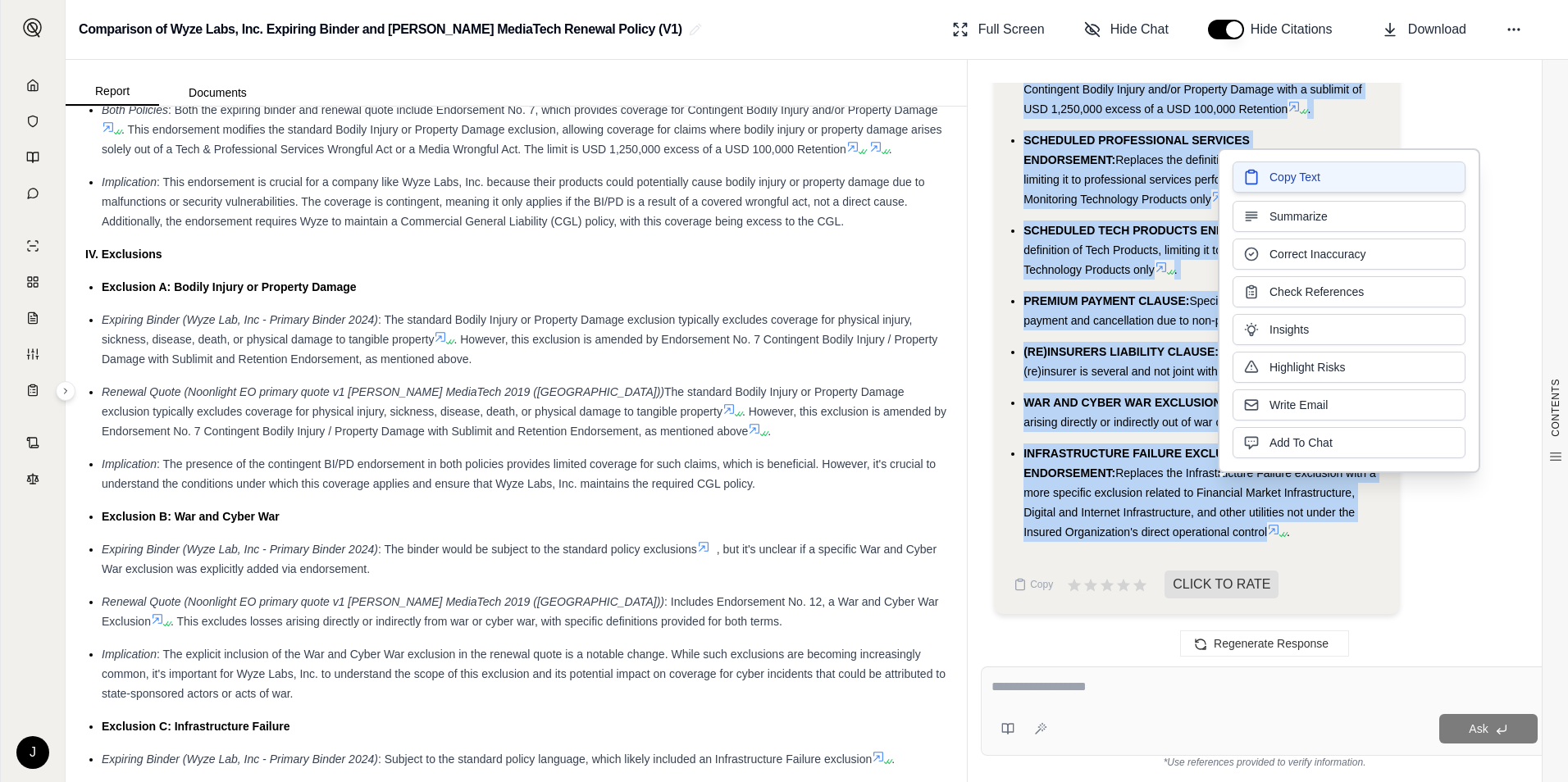
click at [1251, 179] on span "Copy Text" at bounding box center [1295, 176] width 50 height 16
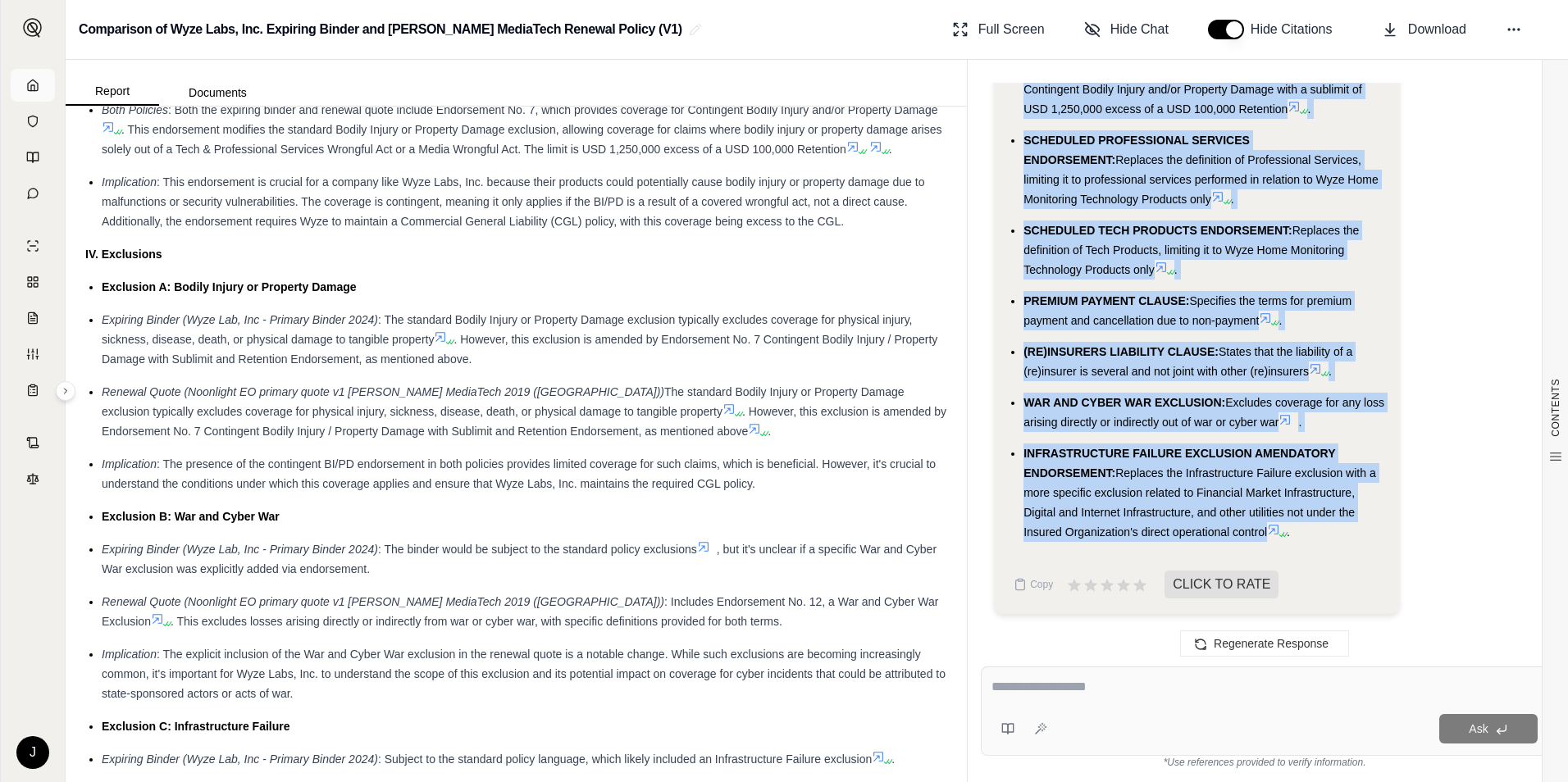
click at [40, 92] on link at bounding box center [32, 85] width 44 height 32
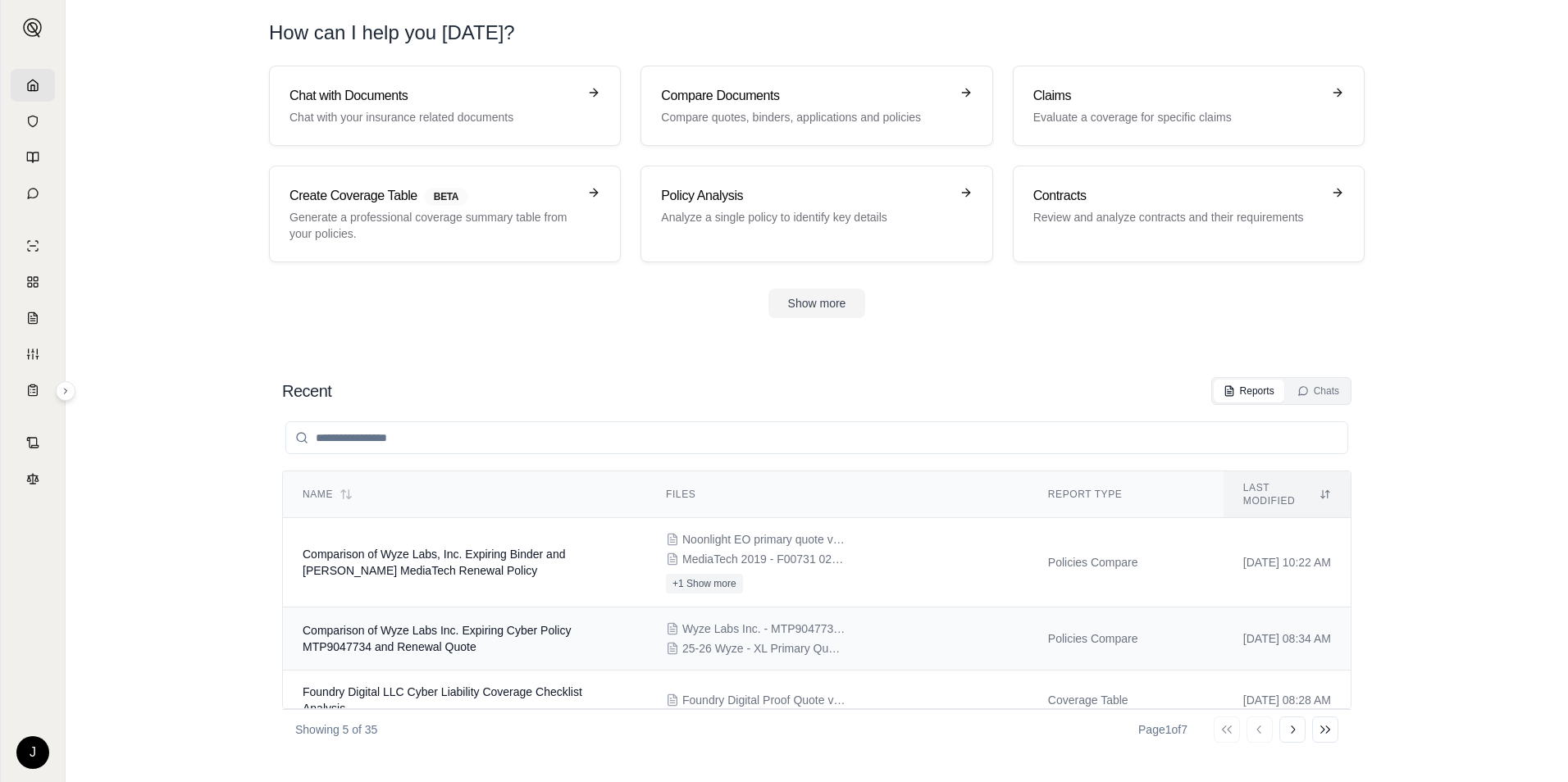
click at [373, 624] on td "Comparison of Wyze Labs Inc. Expiring Cyber Policy MTP9047734 and Renewal Quote" at bounding box center [464, 639] width 363 height 63
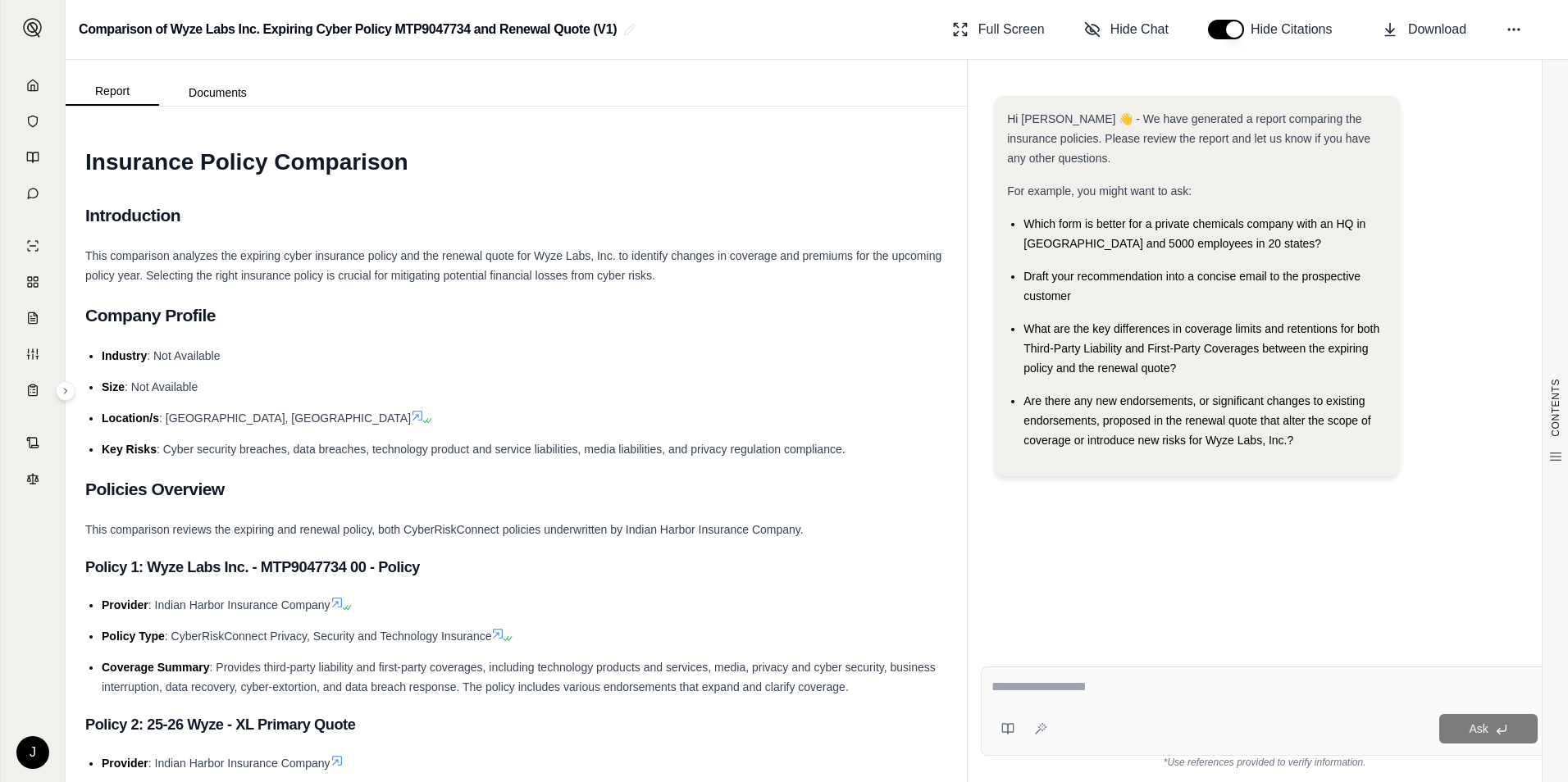
click at [1078, 681] on textarea at bounding box center [1264, 687] width 546 height 20
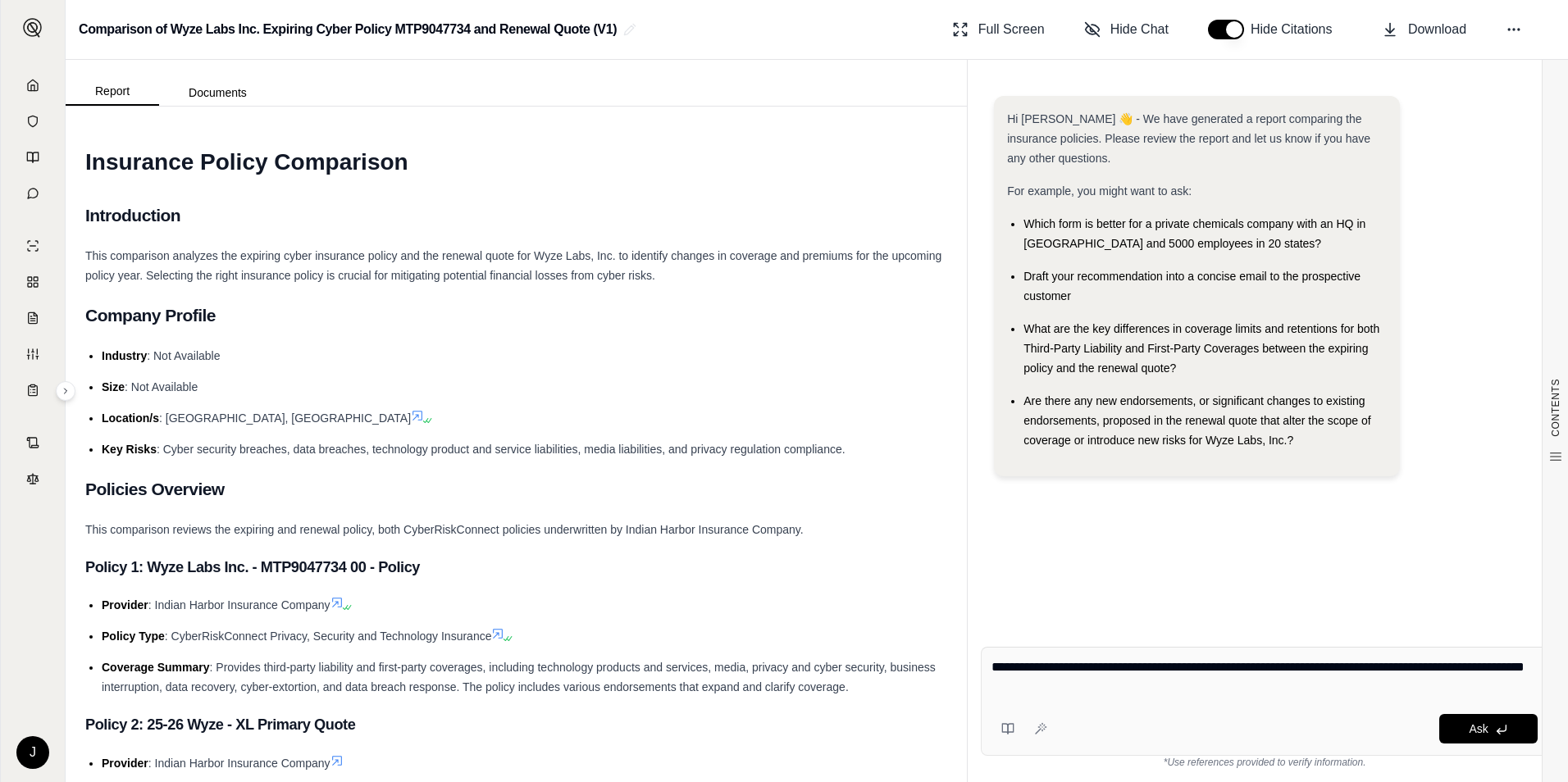
type textarea "**********"
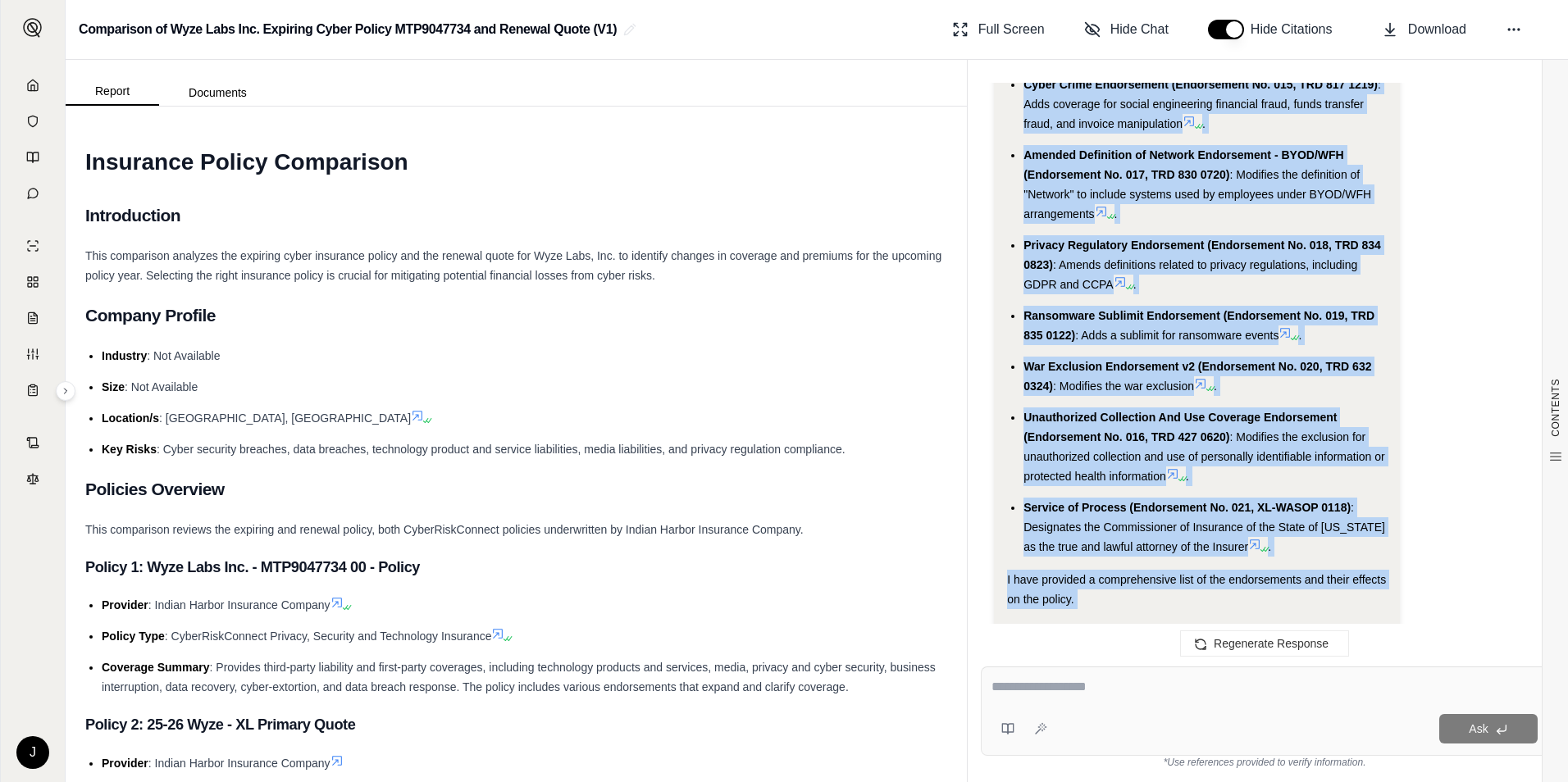
scroll to position [2657, 0]
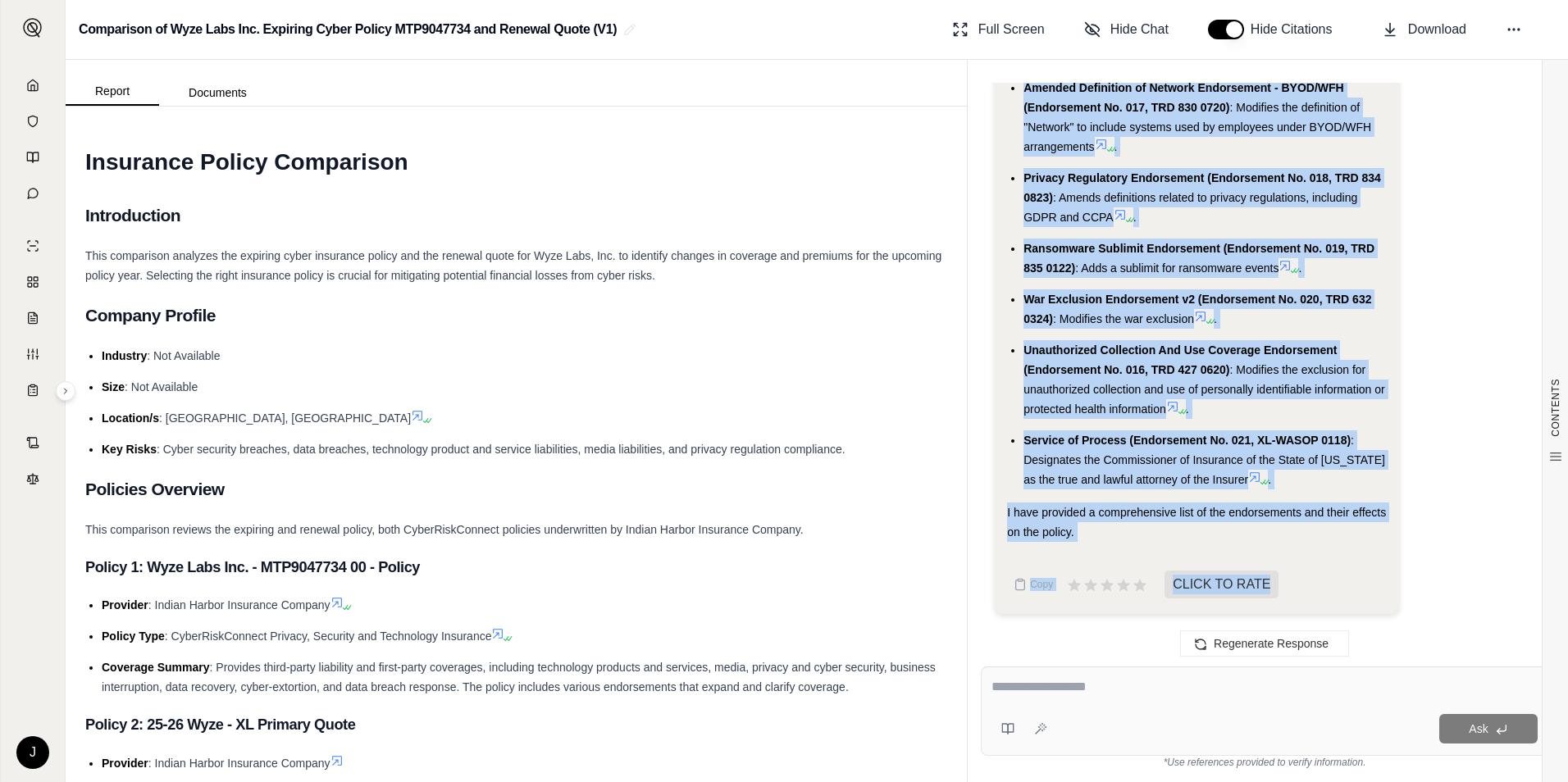
drag, startPoint x: 1022, startPoint y: 475, endPoint x: 1269, endPoint y: 481, distance: 247.1
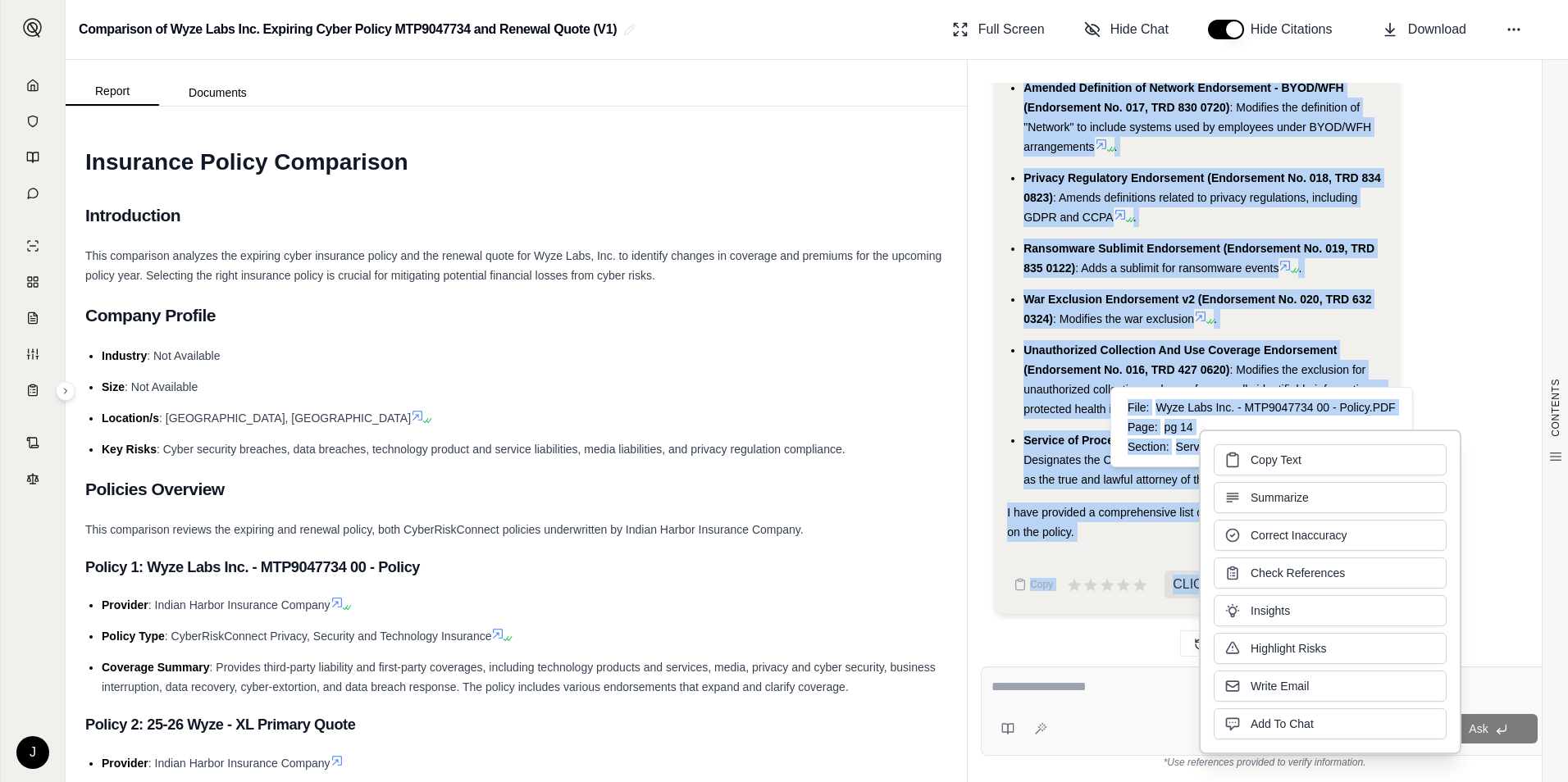
drag, startPoint x: 1269, startPoint y: 481, endPoint x: 1267, endPoint y: 462, distance: 19.1
click at [1251, 462] on span "Copy Text" at bounding box center [1276, 459] width 50 height 16
